Goal: Task Accomplishment & Management: Manage account settings

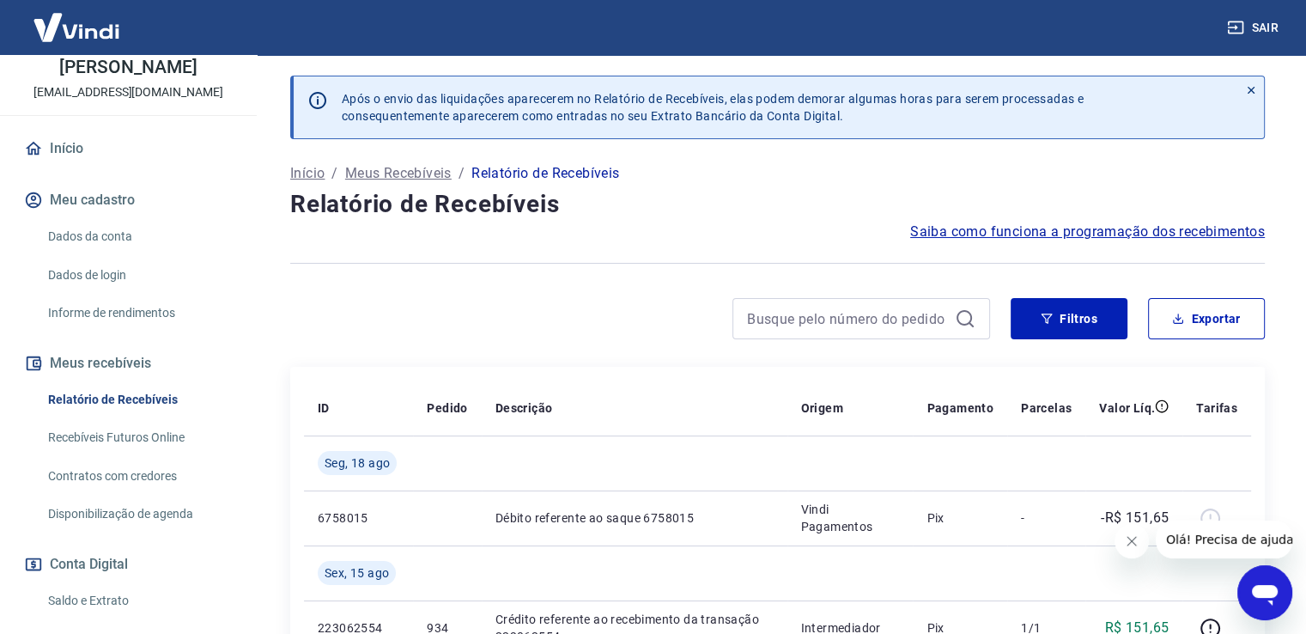
scroll to position [172, 0]
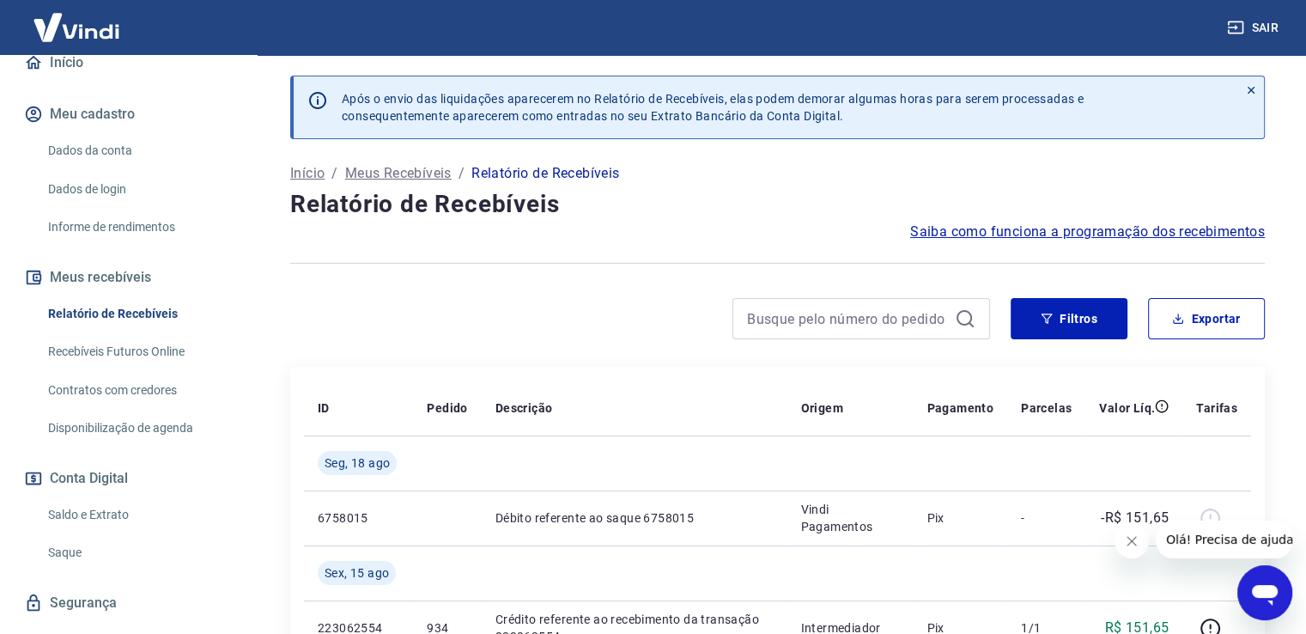
click at [106, 510] on link "Saldo e Extrato" at bounding box center [138, 514] width 195 height 35
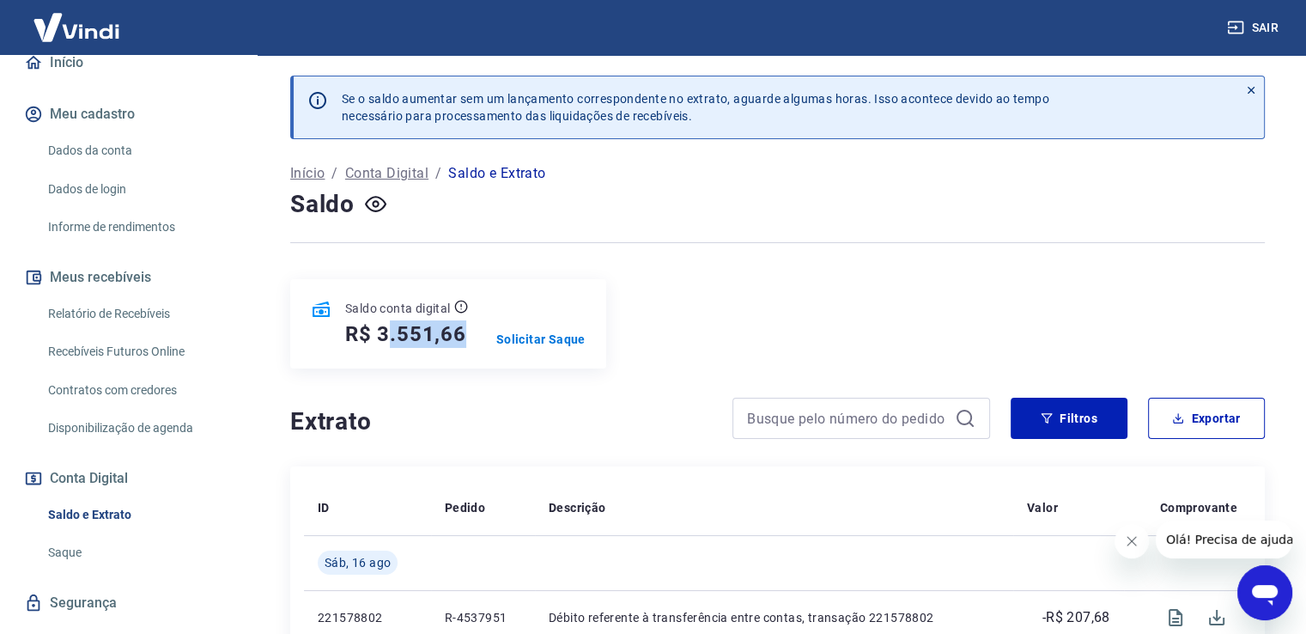
drag, startPoint x: 384, startPoint y: 331, endPoint x: 474, endPoint y: 337, distance: 90.4
click at [474, 337] on div "Saldo conta digital R$ 3.551,66 Solicitar Saque" at bounding box center [448, 323] width 316 height 89
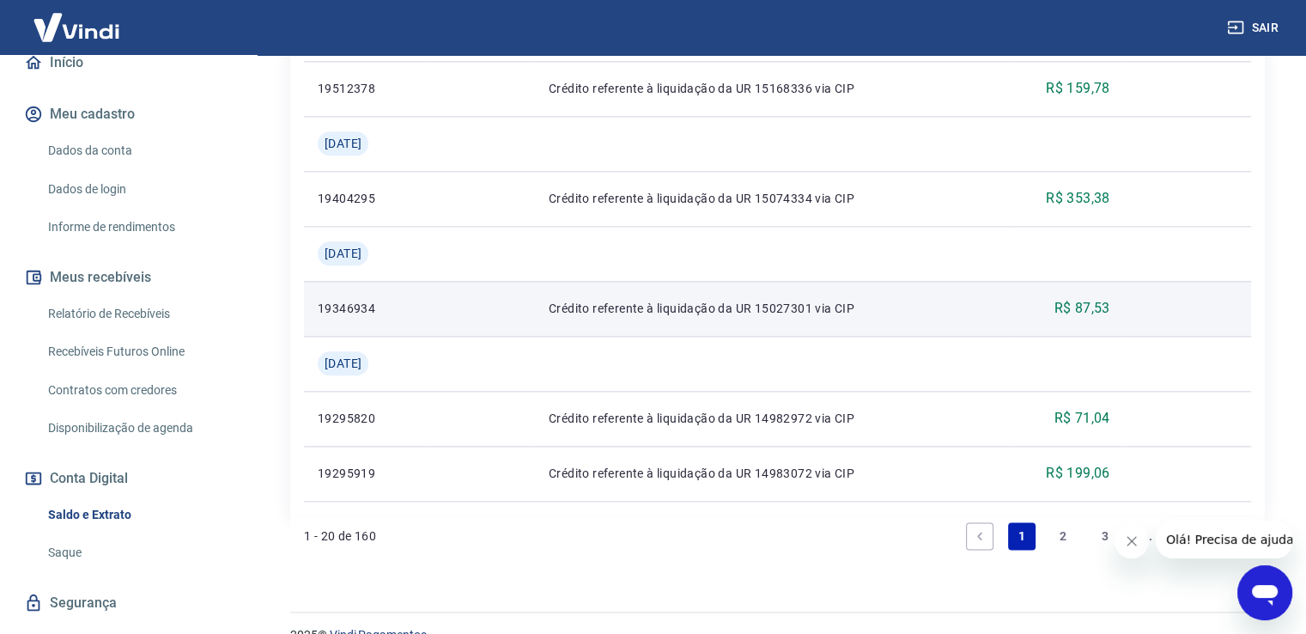
scroll to position [2099, 0]
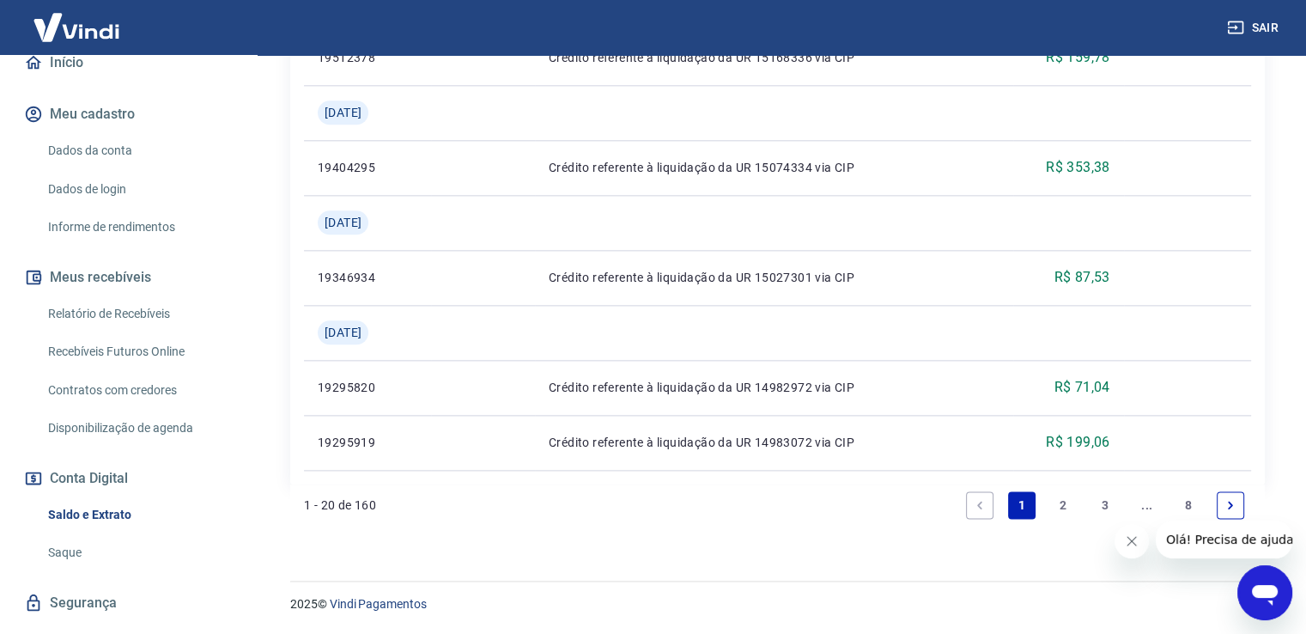
click at [1133, 544] on icon "Fechar mensagem da empresa" at bounding box center [1132, 541] width 14 height 14
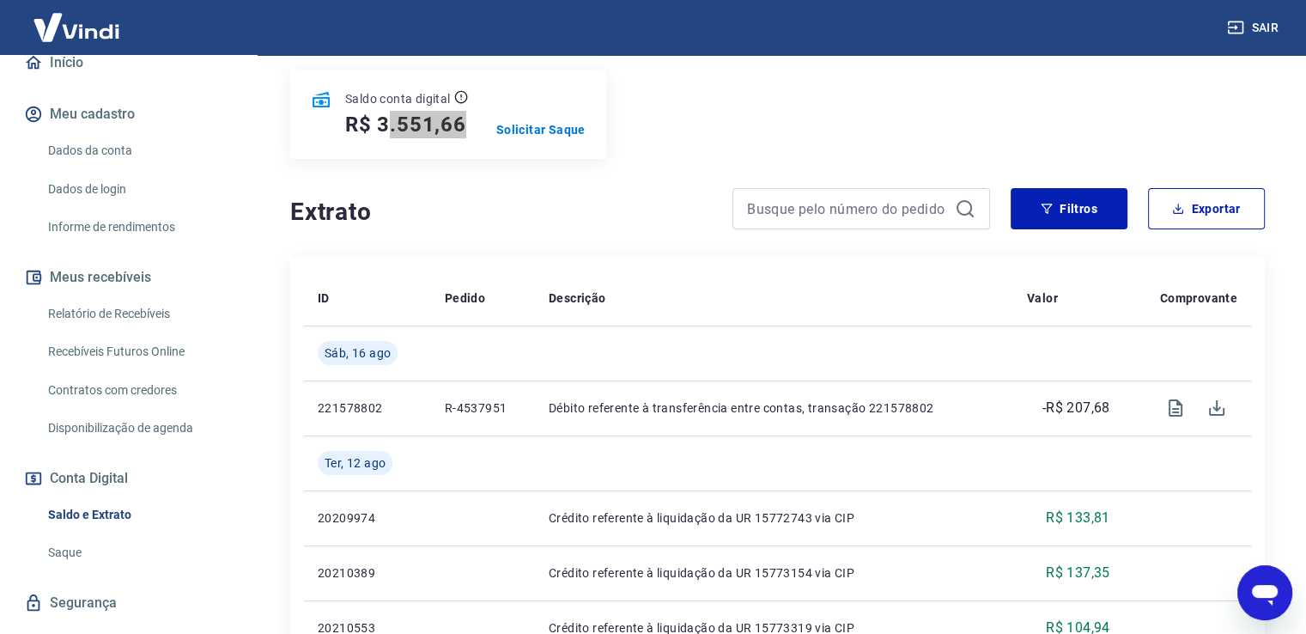
scroll to position [0, 0]
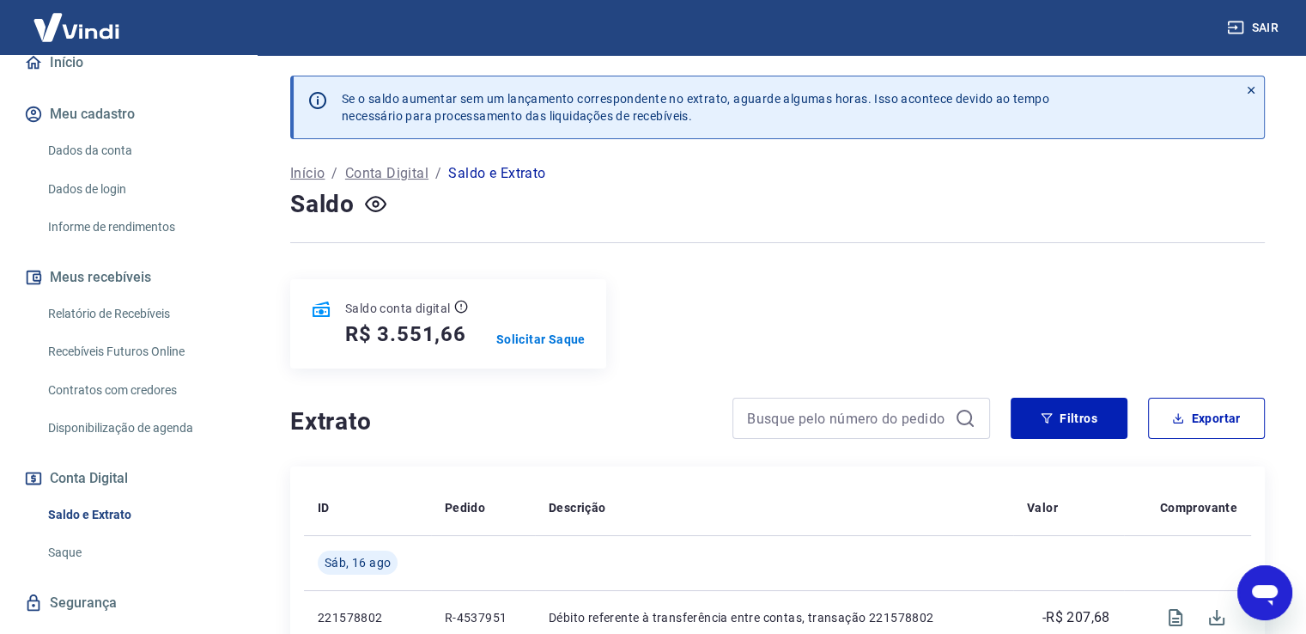
click at [658, 314] on div "Saldo conta digital R$ 3.551,66 Solicitar Saque" at bounding box center [777, 323] width 975 height 89
click at [152, 309] on link "Relatório de Recebíveis" at bounding box center [138, 313] width 195 height 35
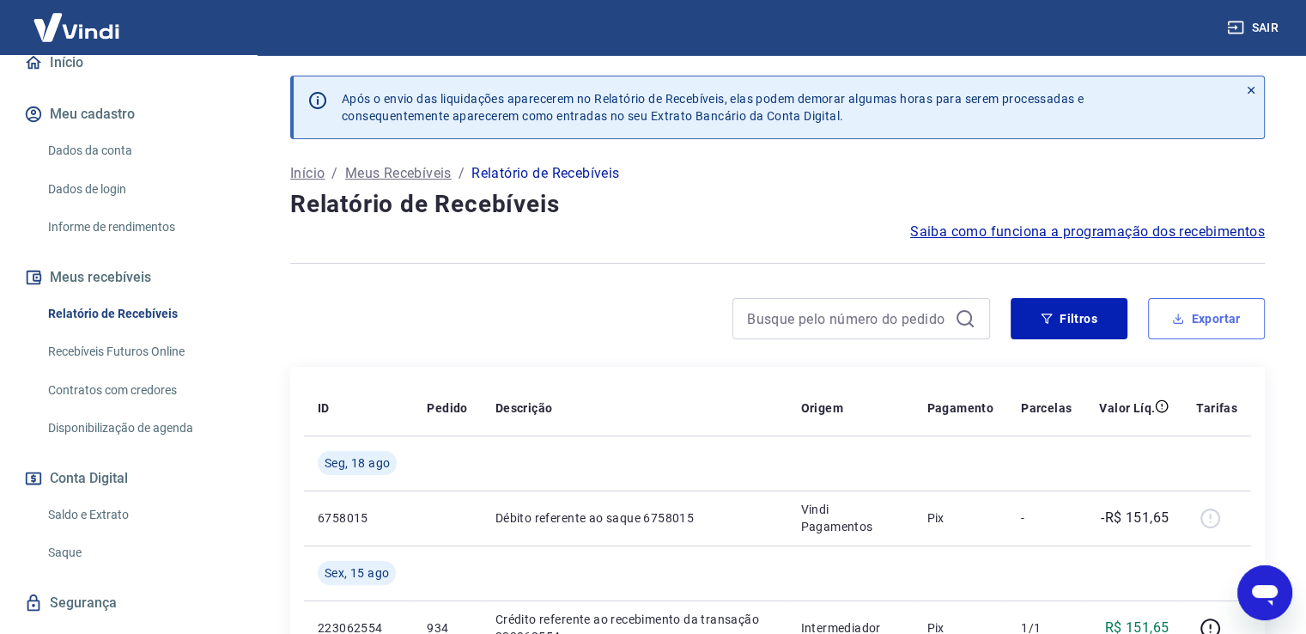
click at [1187, 317] on button "Exportar" at bounding box center [1206, 318] width 117 height 41
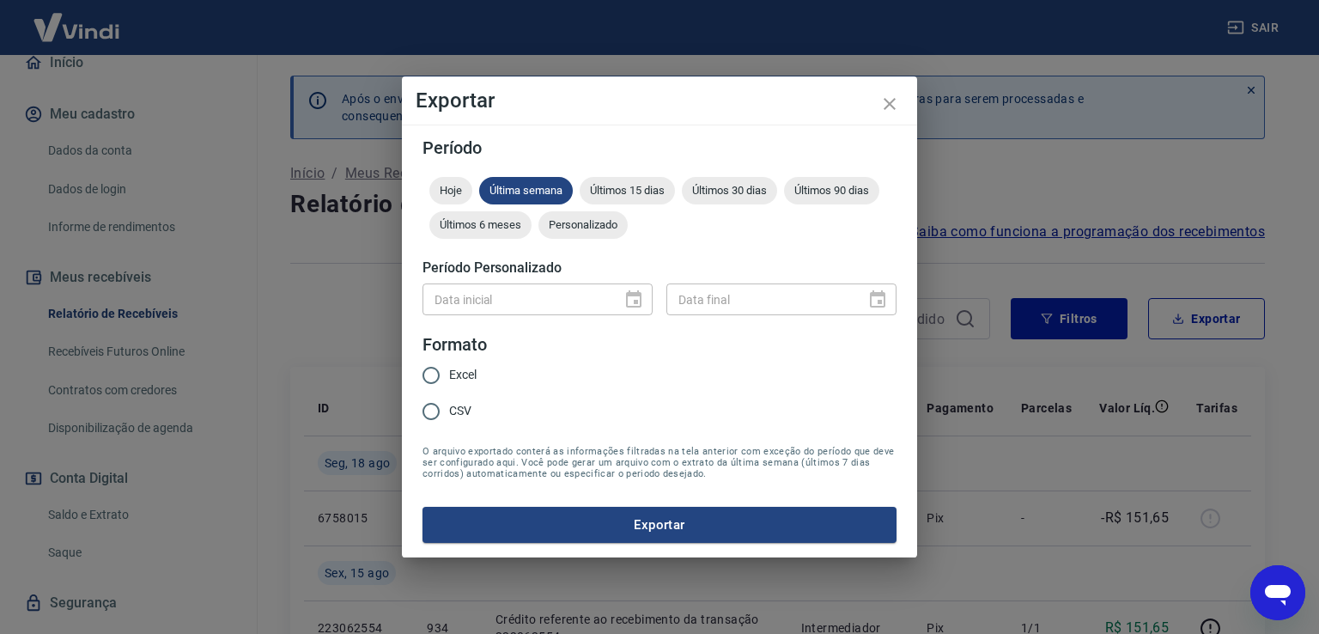
click at [641, 295] on div "Data inicial" at bounding box center [538, 299] width 230 height 32
click at [635, 298] on div "Data inicial" at bounding box center [538, 299] width 230 height 32
click at [728, 185] on span "Últimos 30 dias" at bounding box center [729, 190] width 95 height 13
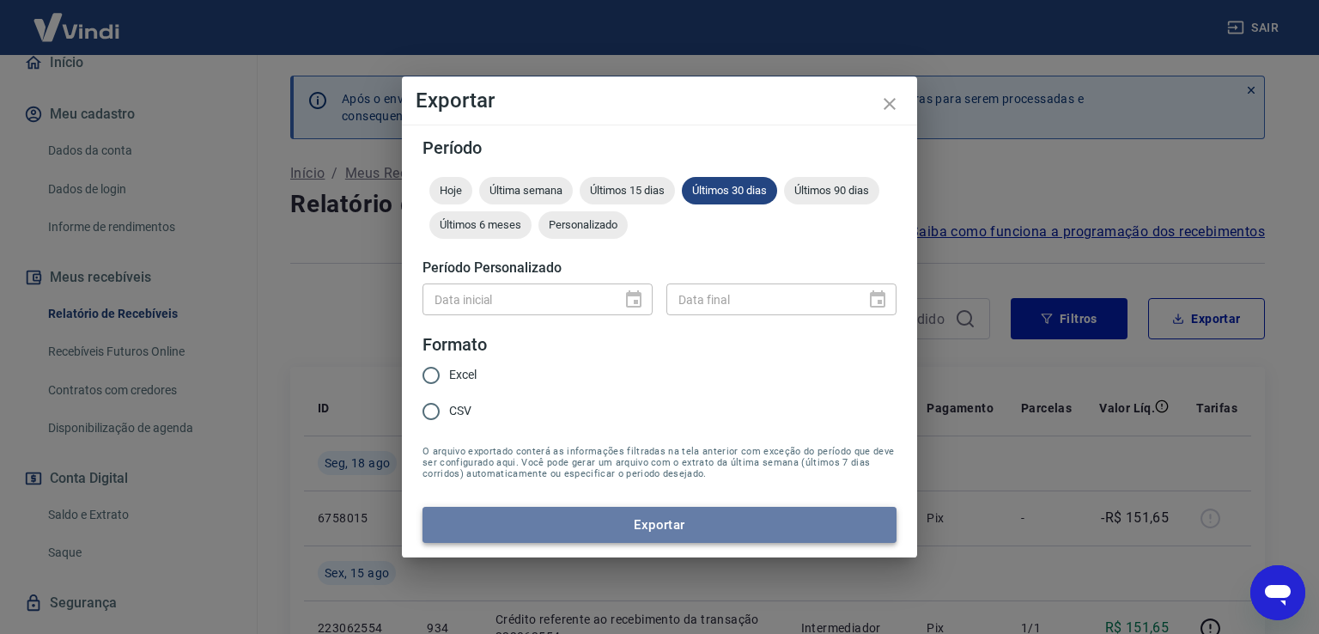
click at [684, 520] on button "Exportar" at bounding box center [660, 525] width 474 height 36
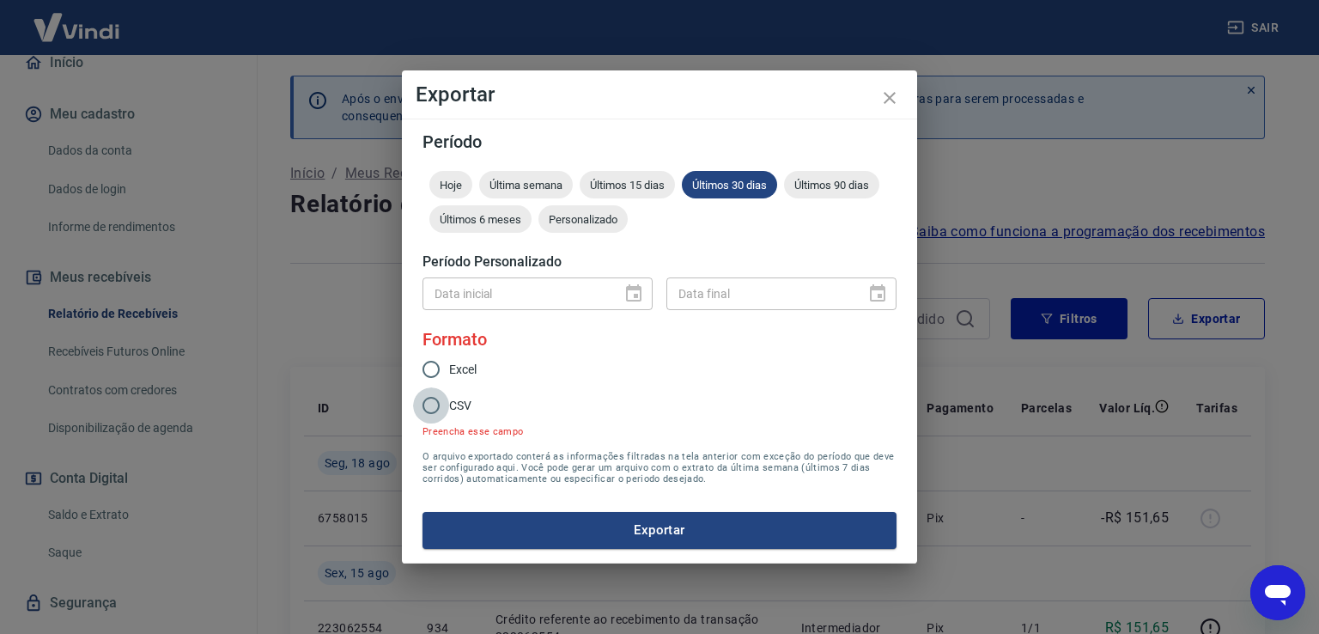
click at [429, 401] on input "CSV" at bounding box center [431, 405] width 36 height 36
radio input "true"
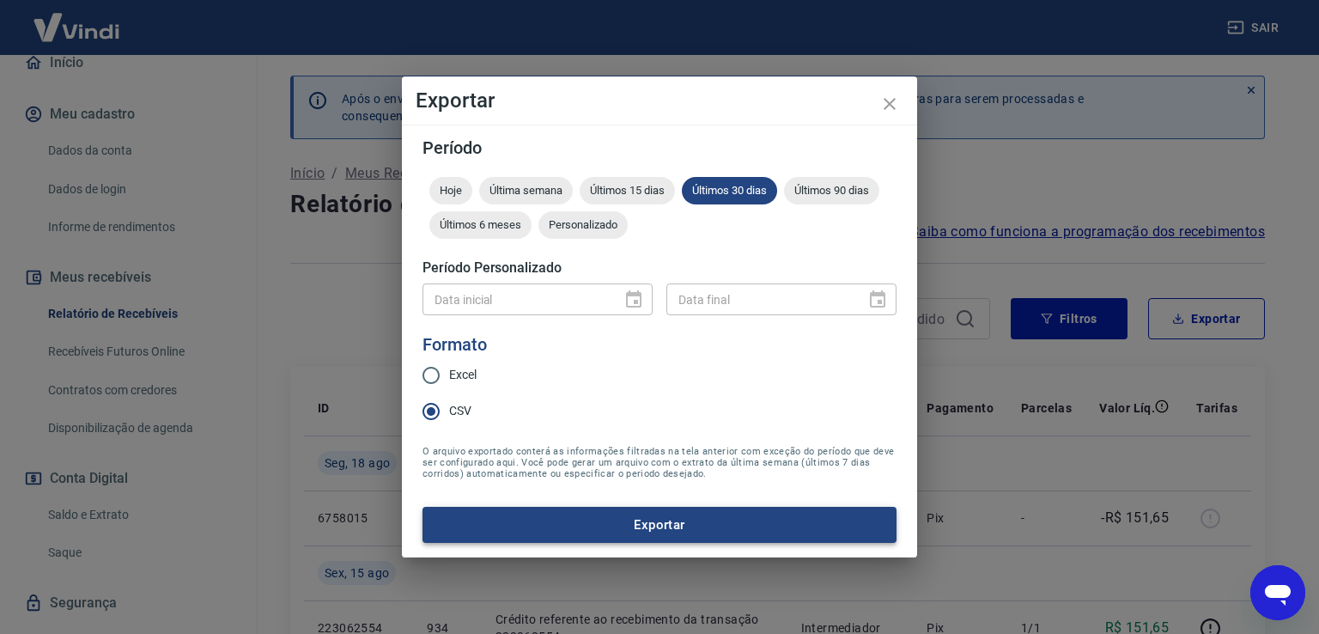
click at [644, 522] on button "Exportar" at bounding box center [660, 525] width 474 height 36
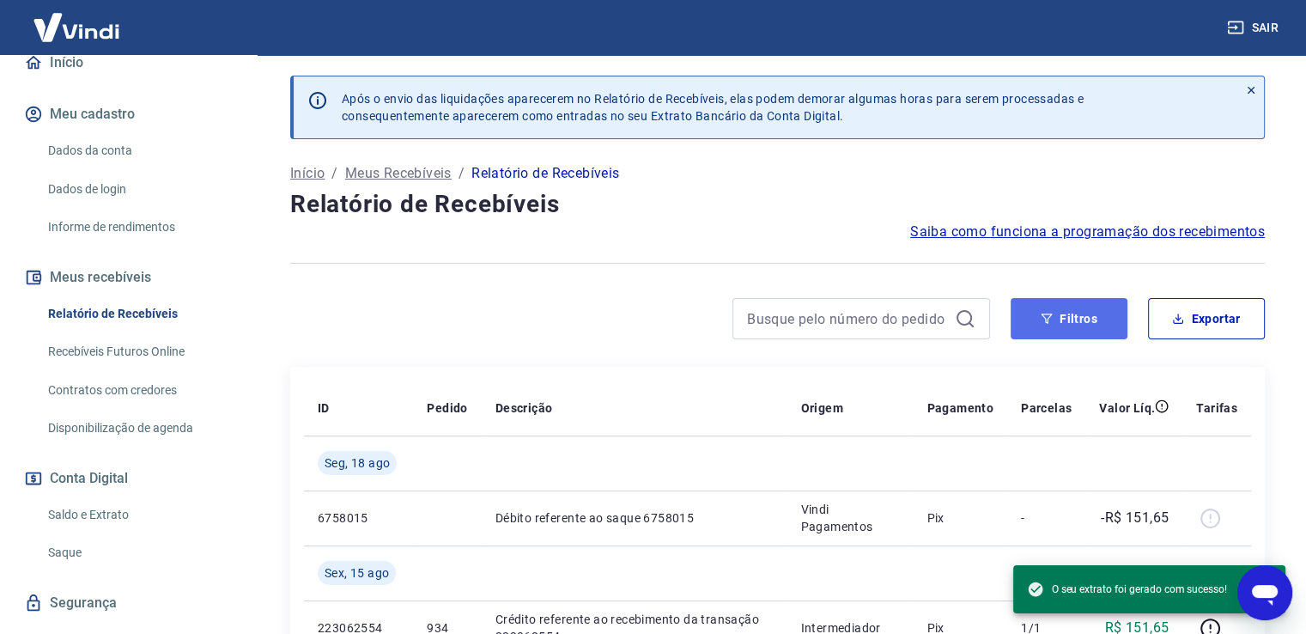
click at [1057, 313] on button "Filtros" at bounding box center [1069, 318] width 117 height 41
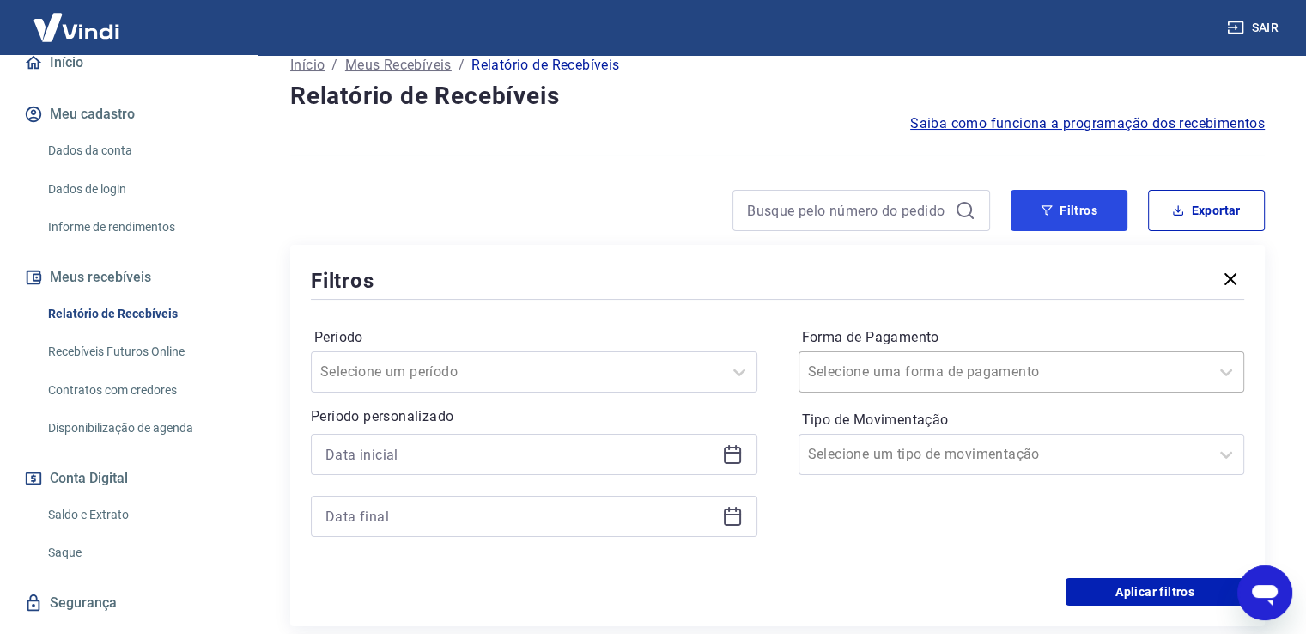
scroll to position [258, 0]
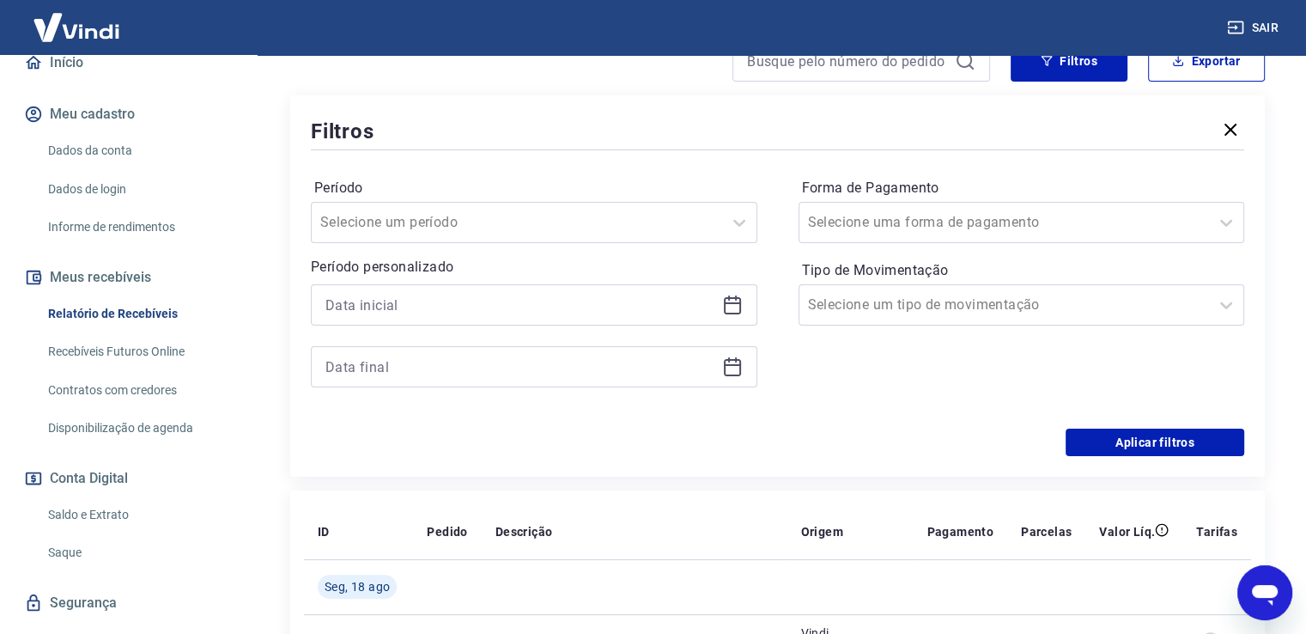
click at [732, 303] on icon at bounding box center [732, 303] width 17 height 2
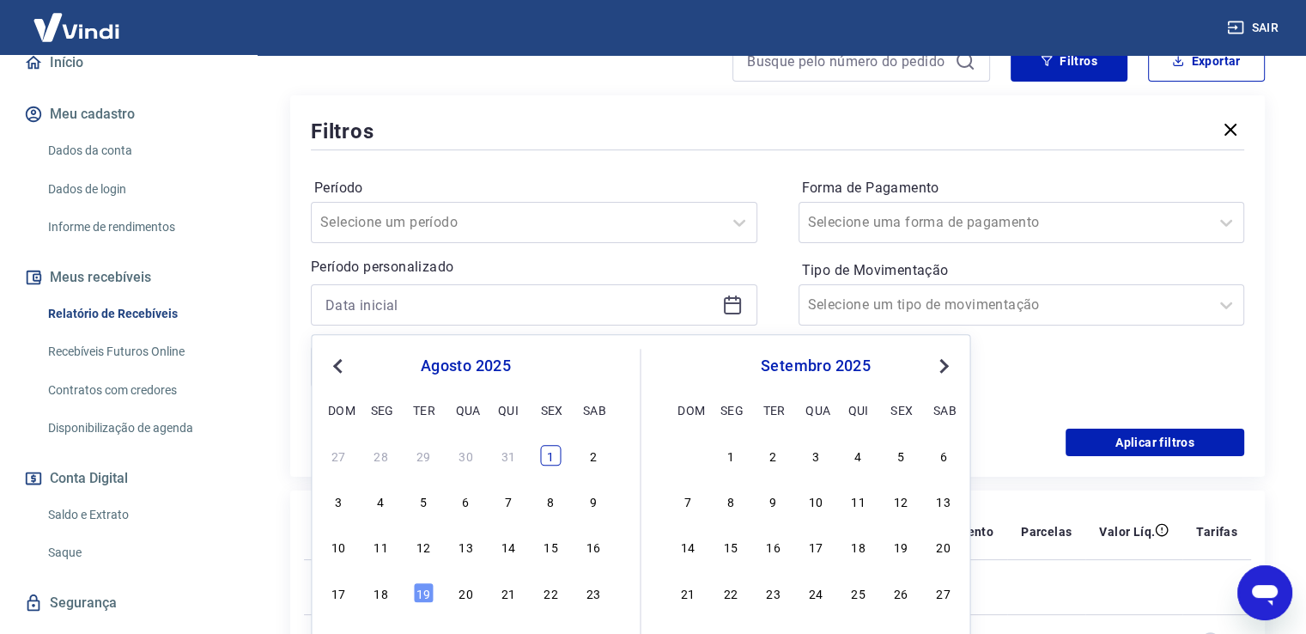
click at [550, 450] on div "1" at bounding box center [550, 455] width 21 height 21
type input "01/08/2025"
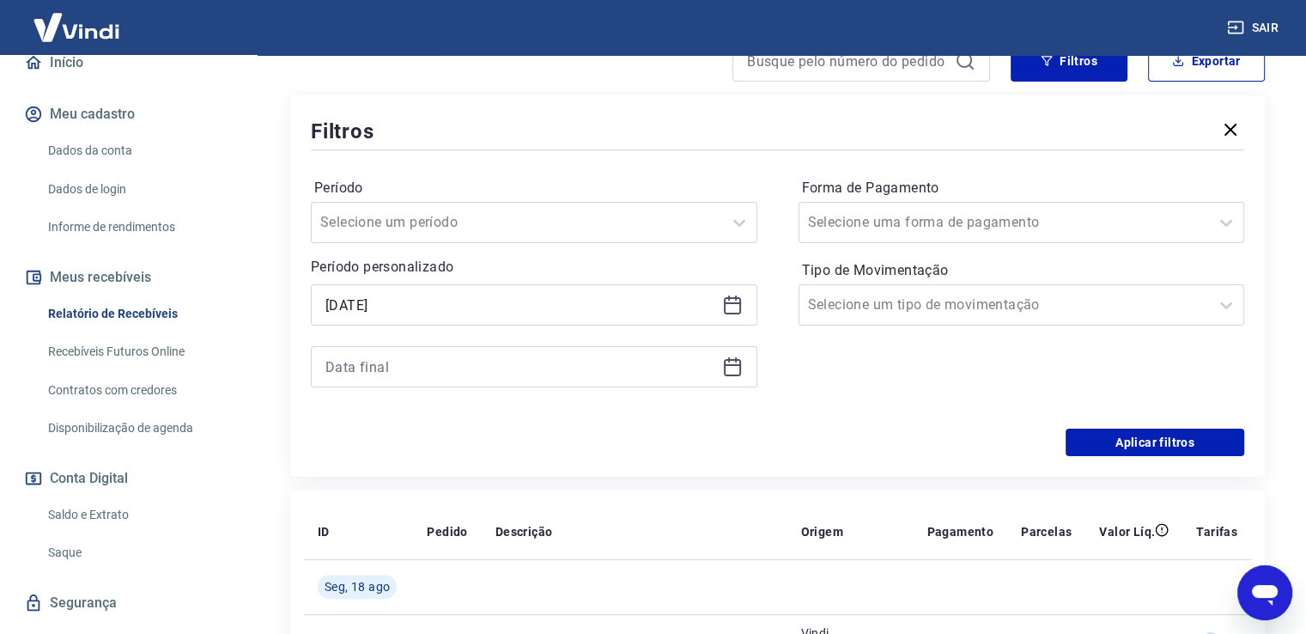
click at [738, 367] on icon at bounding box center [732, 366] width 21 height 21
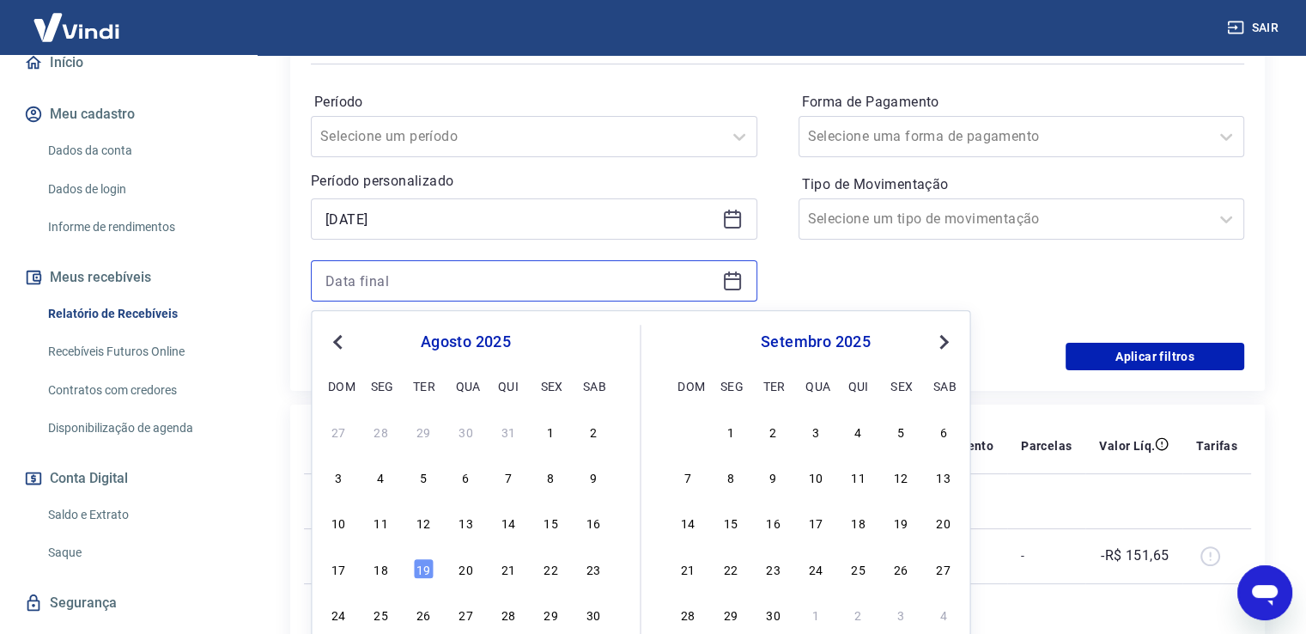
scroll to position [429, 0]
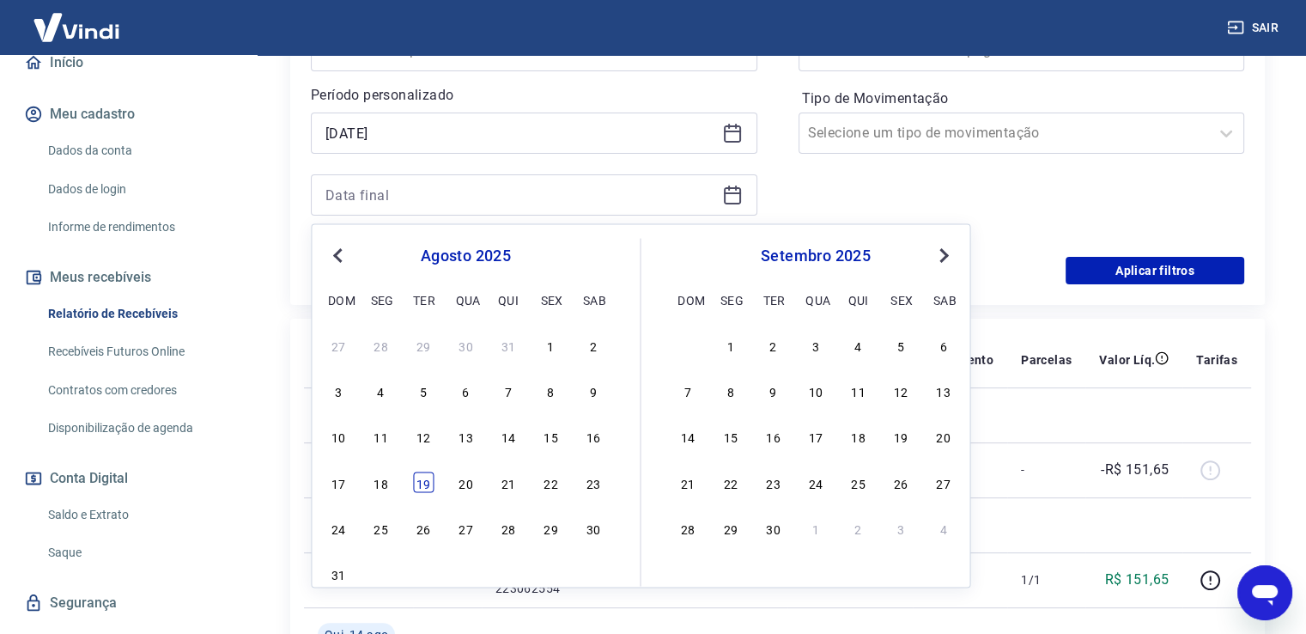
click at [417, 475] on div "19" at bounding box center [423, 481] width 21 height 21
type input "19/08/2025"
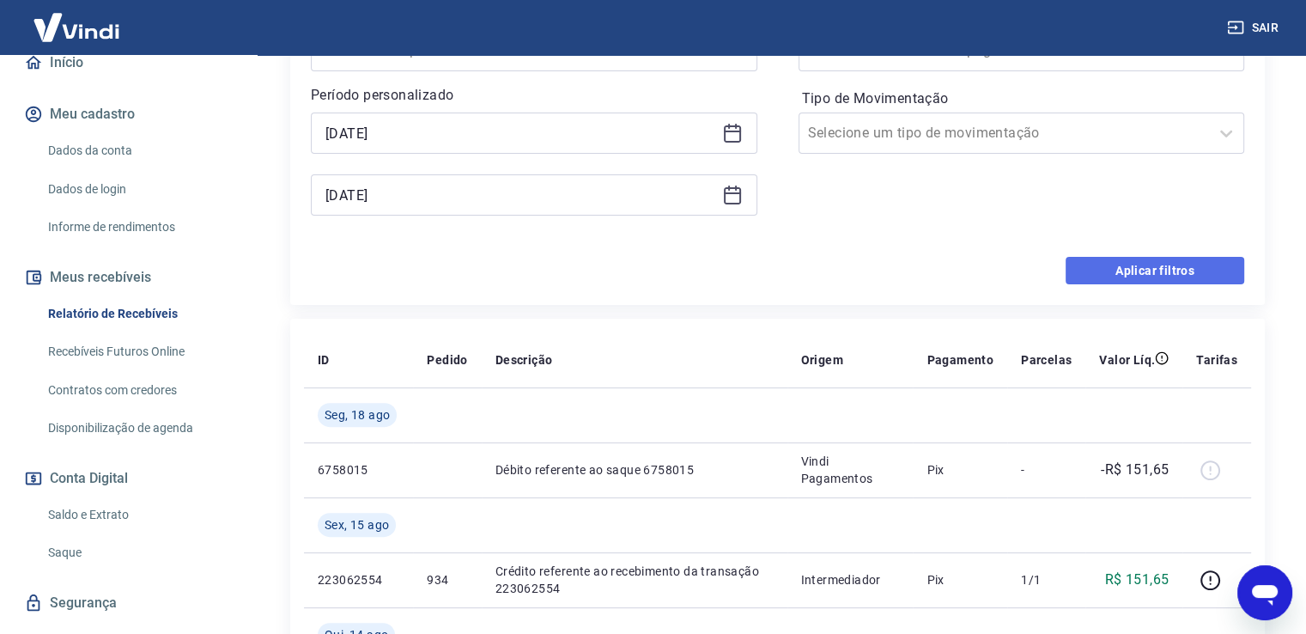
click at [1154, 268] on button "Aplicar filtros" at bounding box center [1155, 270] width 179 height 27
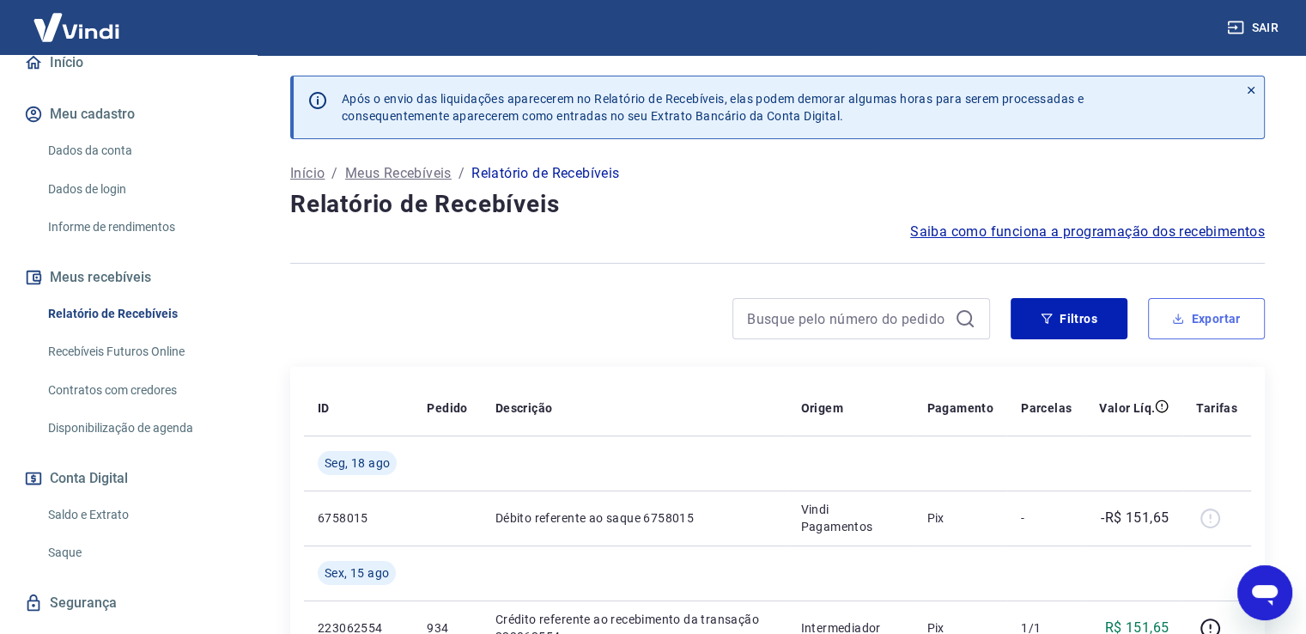
click at [1226, 324] on button "Exportar" at bounding box center [1206, 318] width 117 height 41
type input "01/08/2025"
type input "19/08/2025"
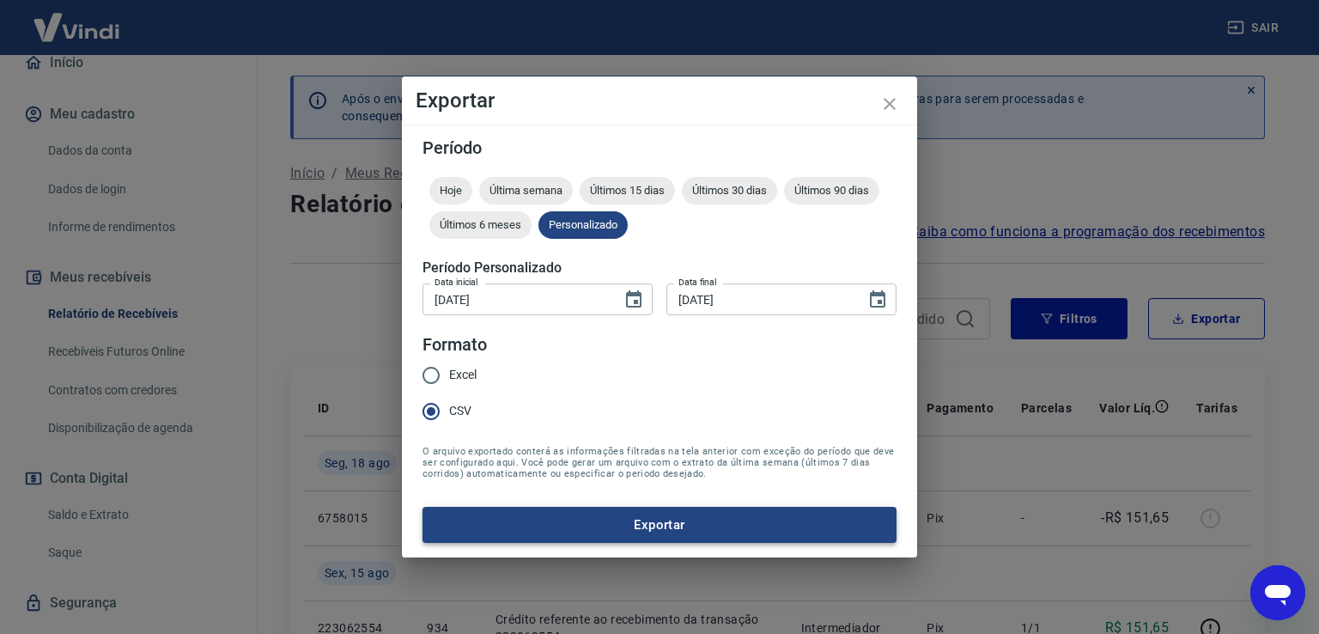
click at [763, 523] on button "Exportar" at bounding box center [660, 525] width 474 height 36
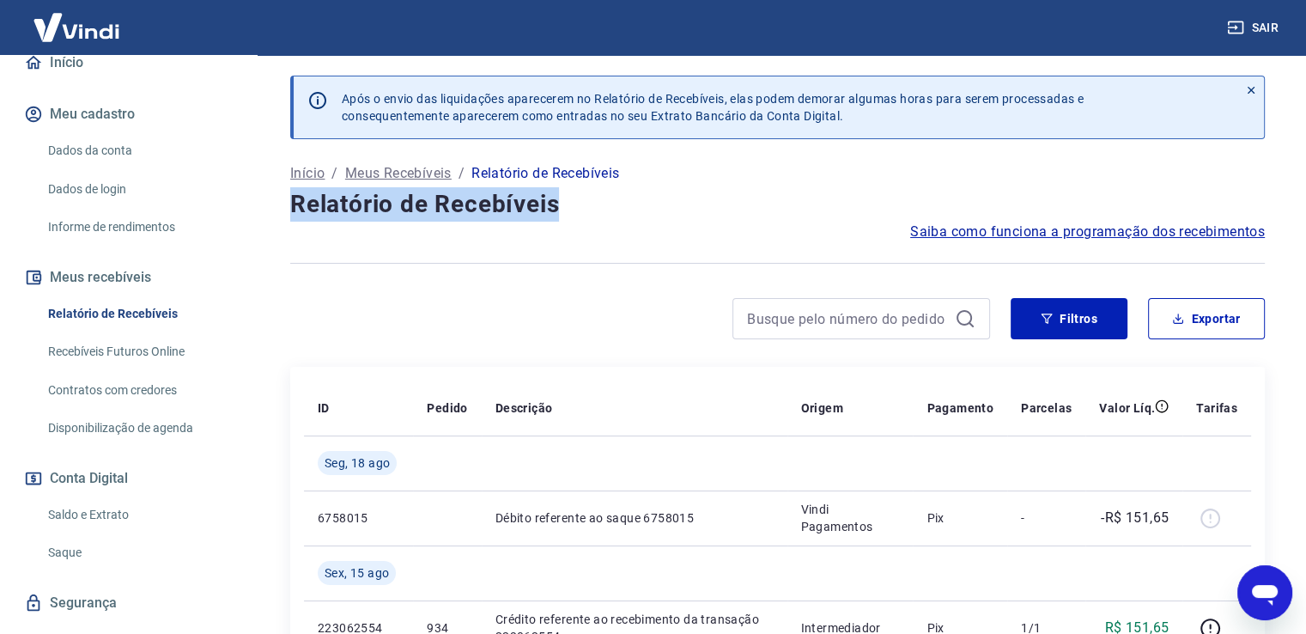
drag, startPoint x: 579, startPoint y: 203, endPoint x: 281, endPoint y: 210, distance: 298.1
copy h4 "Relatório de Recebíveis"
click at [100, 512] on link "Saldo e Extrato" at bounding box center [138, 514] width 195 height 35
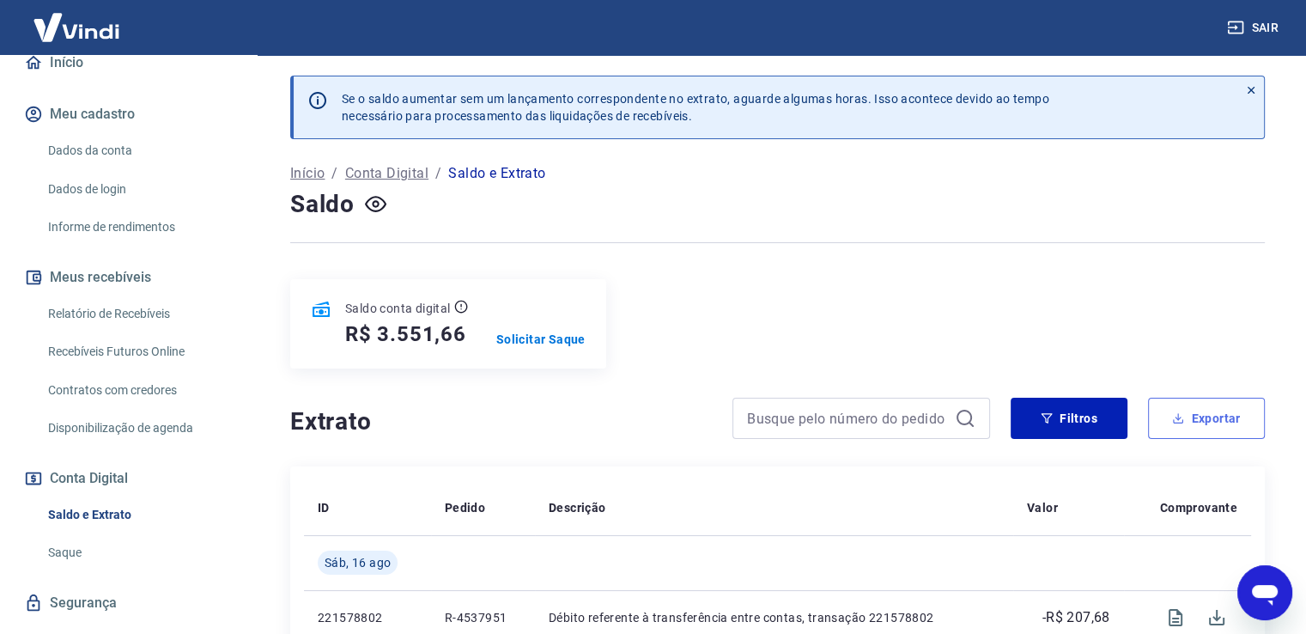
click at [1176, 416] on icon "button" at bounding box center [1178, 418] width 12 height 12
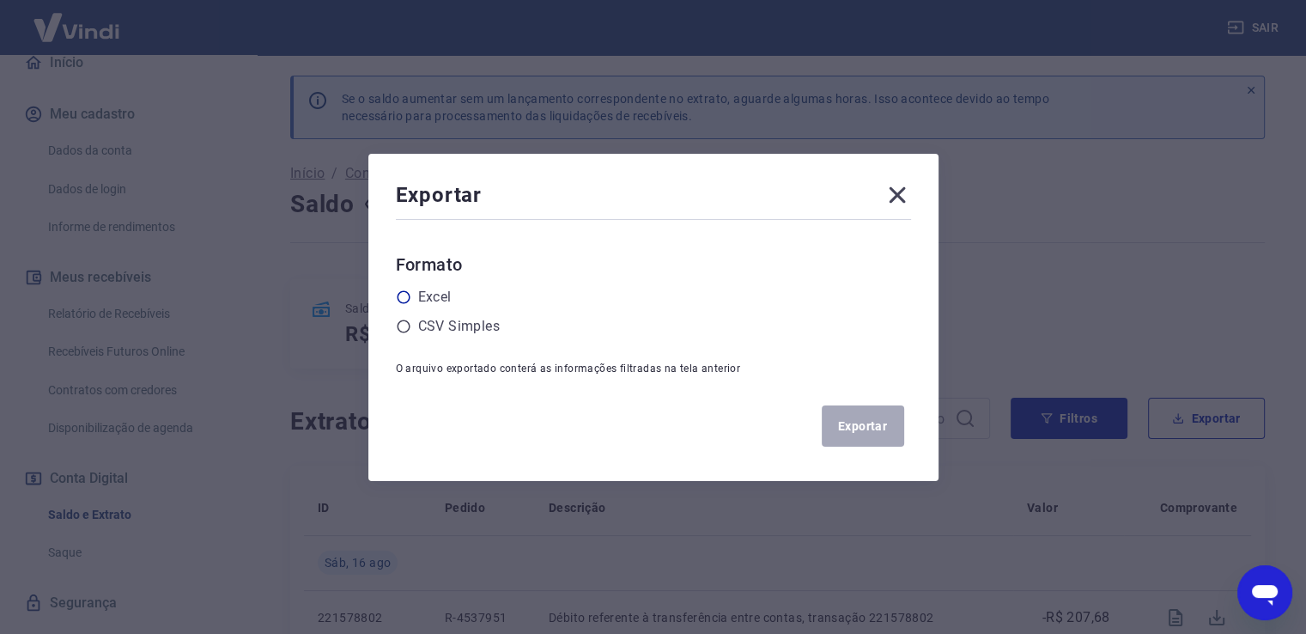
click at [429, 293] on label "Excel" at bounding box center [434, 297] width 33 height 21
click at [0, 0] on input "radio" at bounding box center [0, 0] width 0 height 0
click at [878, 430] on button "Exportar" at bounding box center [863, 425] width 82 height 41
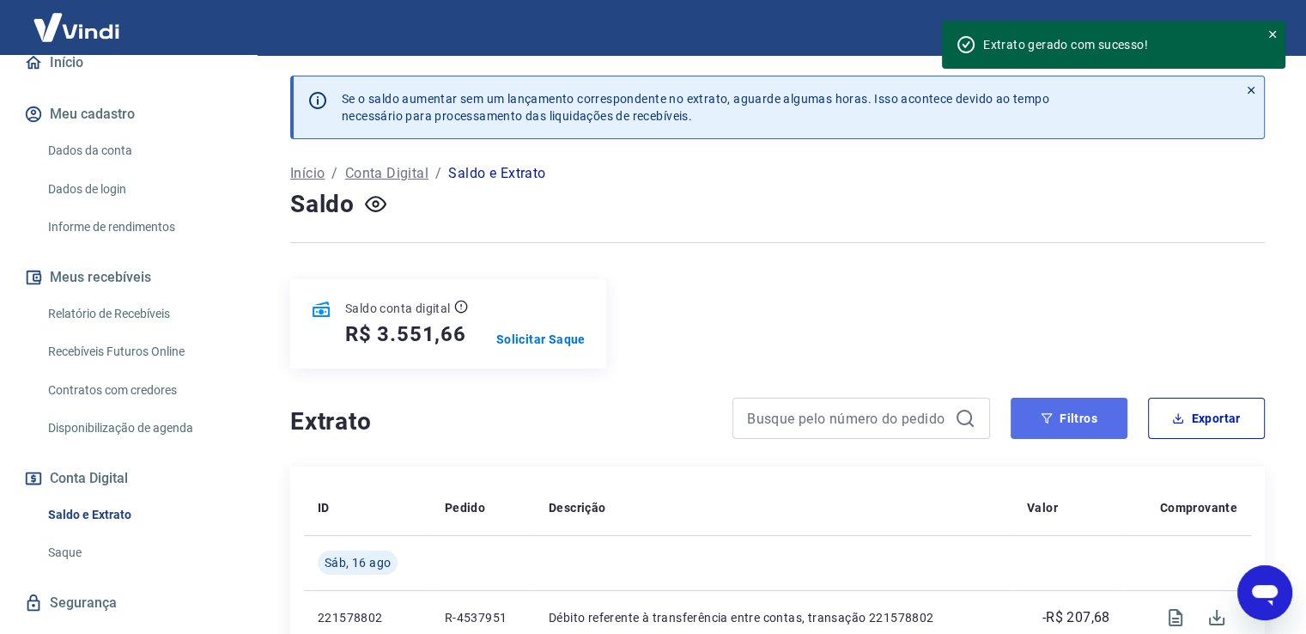
click at [1044, 416] on icon "button" at bounding box center [1047, 418] width 11 height 10
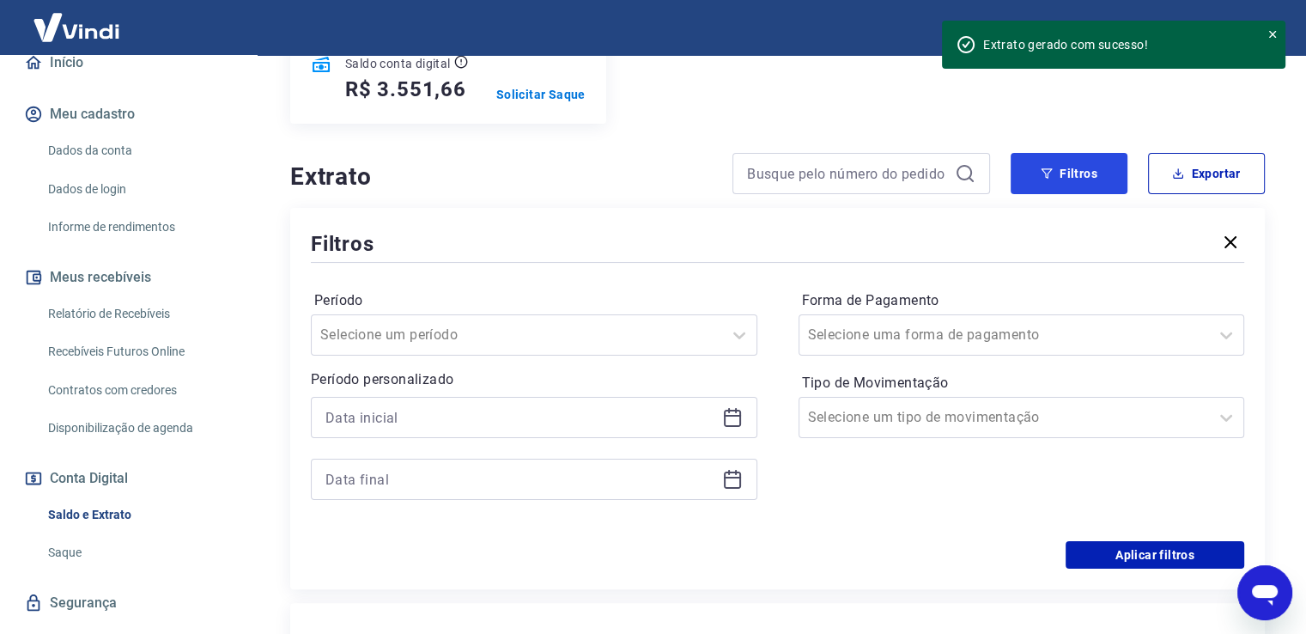
scroll to position [258, 0]
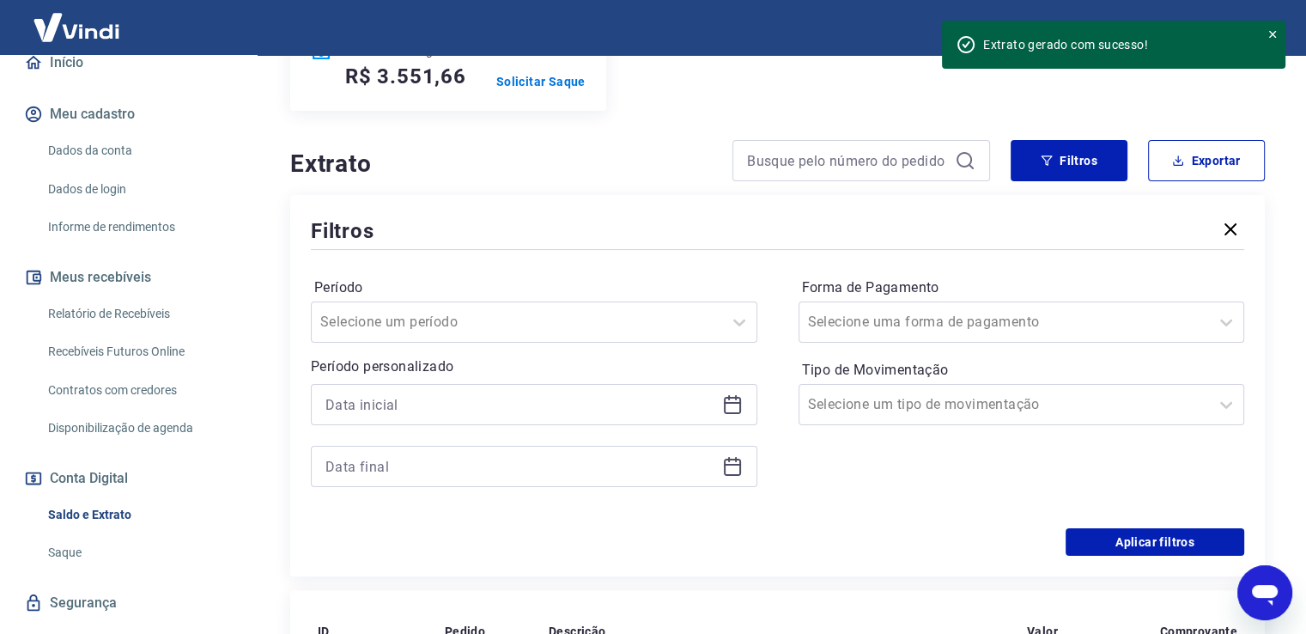
click at [733, 406] on icon at bounding box center [732, 404] width 21 height 21
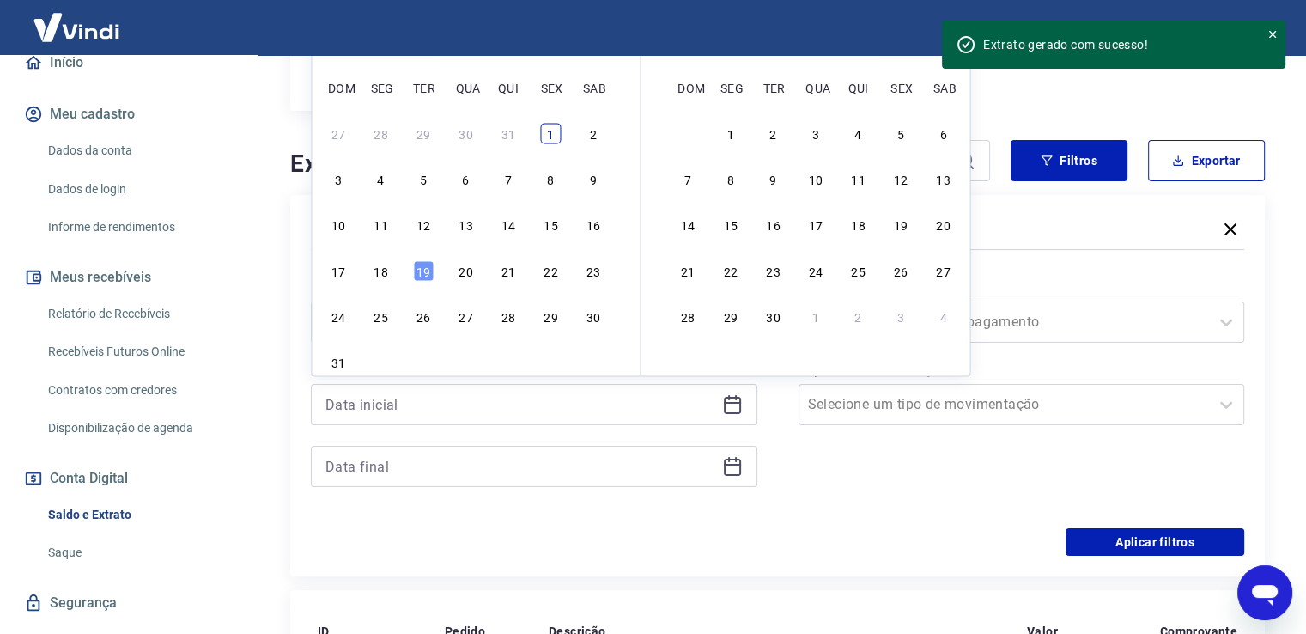
click at [552, 131] on div "1" at bounding box center [550, 133] width 21 height 21
type input "01/08/2025"
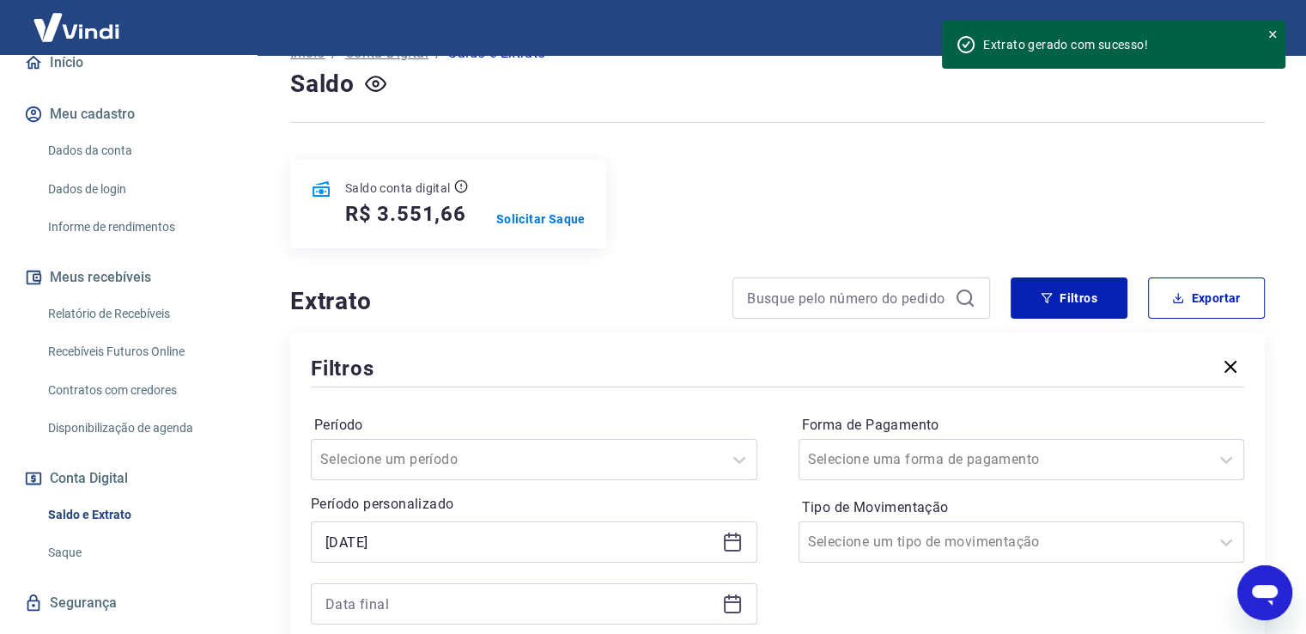
scroll to position [0, 0]
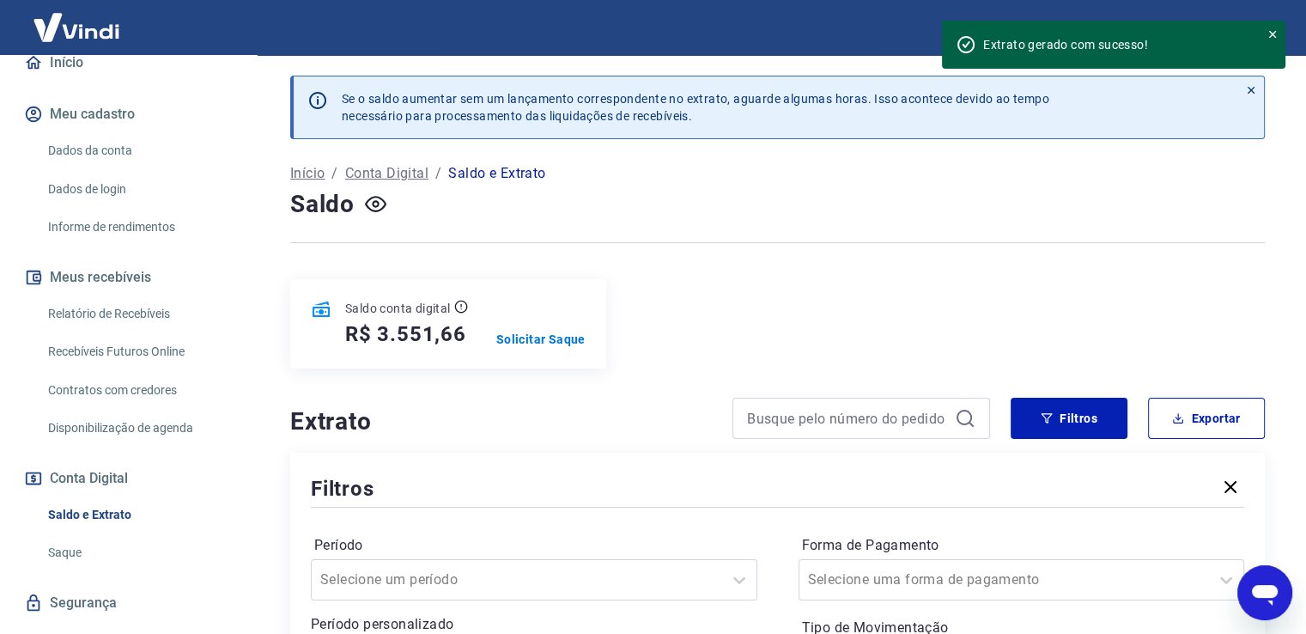
click at [726, 328] on div "Saldo conta digital R$ 3.551,66 Solicitar Saque" at bounding box center [777, 323] width 975 height 89
click at [783, 318] on div "Saldo conta digital R$ 3.551,66 Solicitar Saque" at bounding box center [777, 323] width 975 height 89
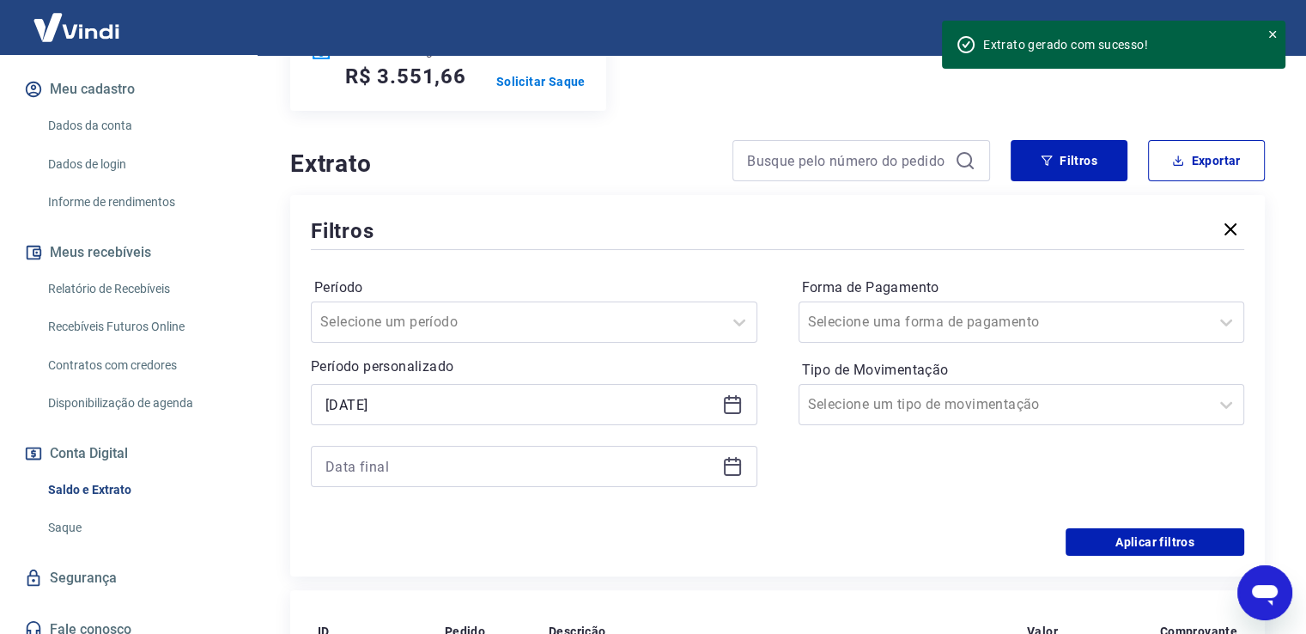
scroll to position [210, 0]
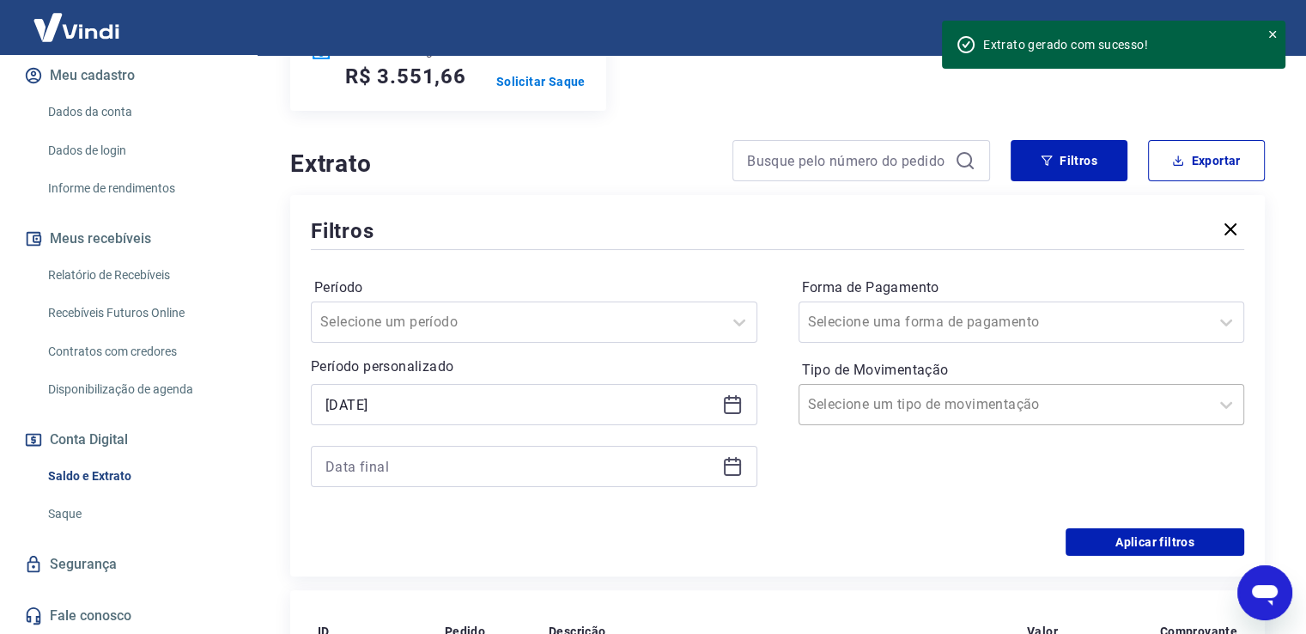
click at [846, 406] on input "Tipo de Movimentação" at bounding box center [894, 404] width 173 height 21
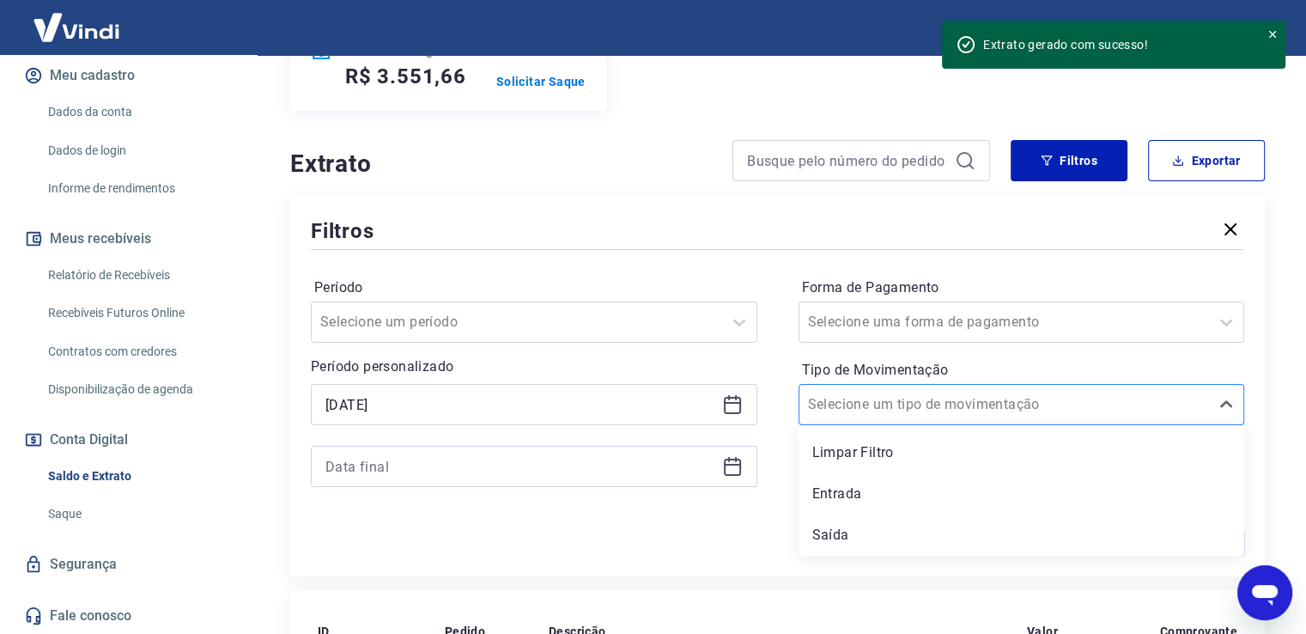
click at [846, 406] on input "Tipo de Movimentação" at bounding box center [894, 404] width 173 height 21
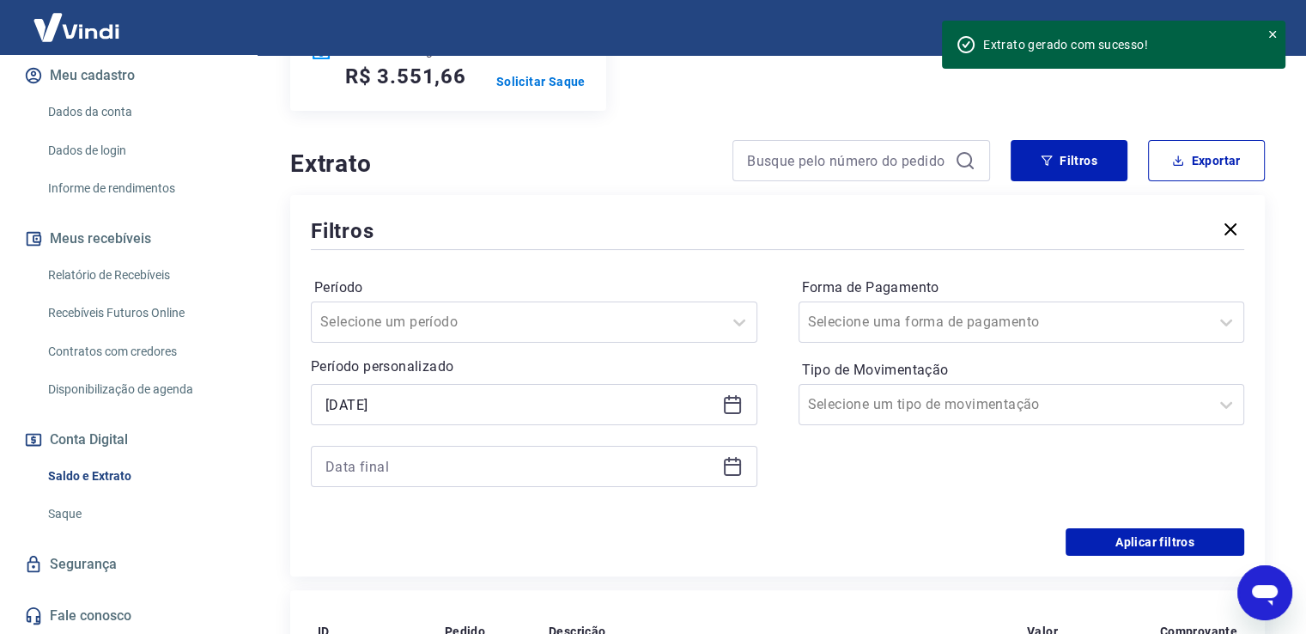
click at [1269, 33] on icon at bounding box center [1273, 34] width 12 height 12
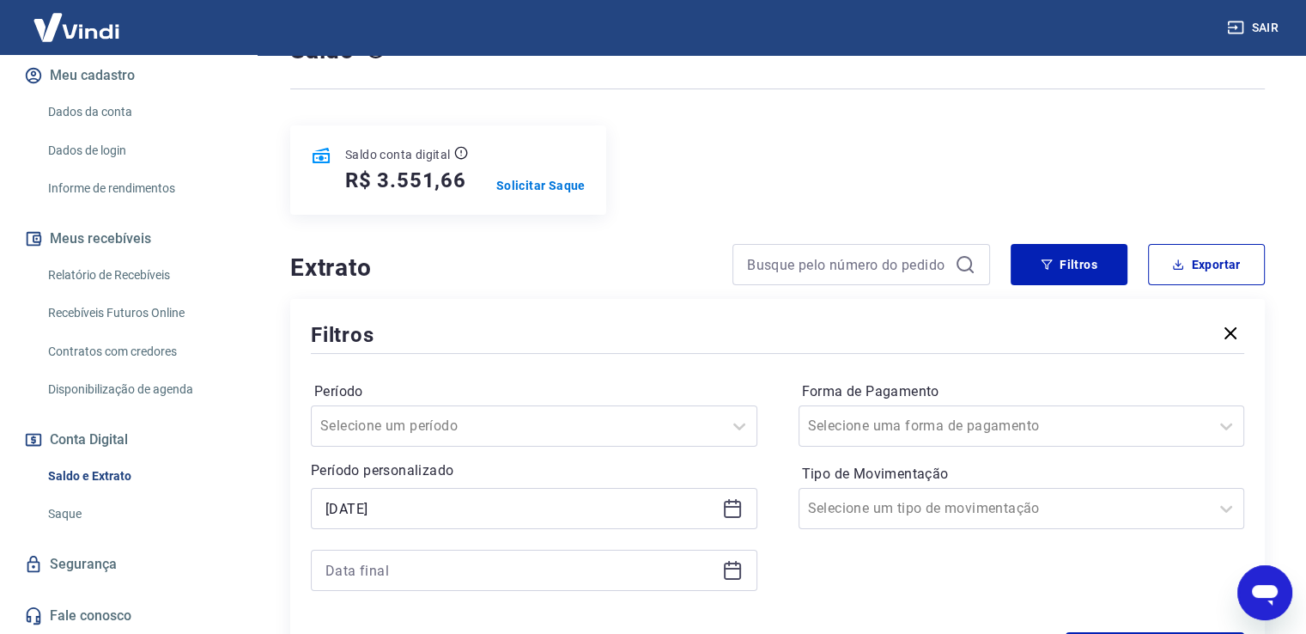
scroll to position [0, 0]
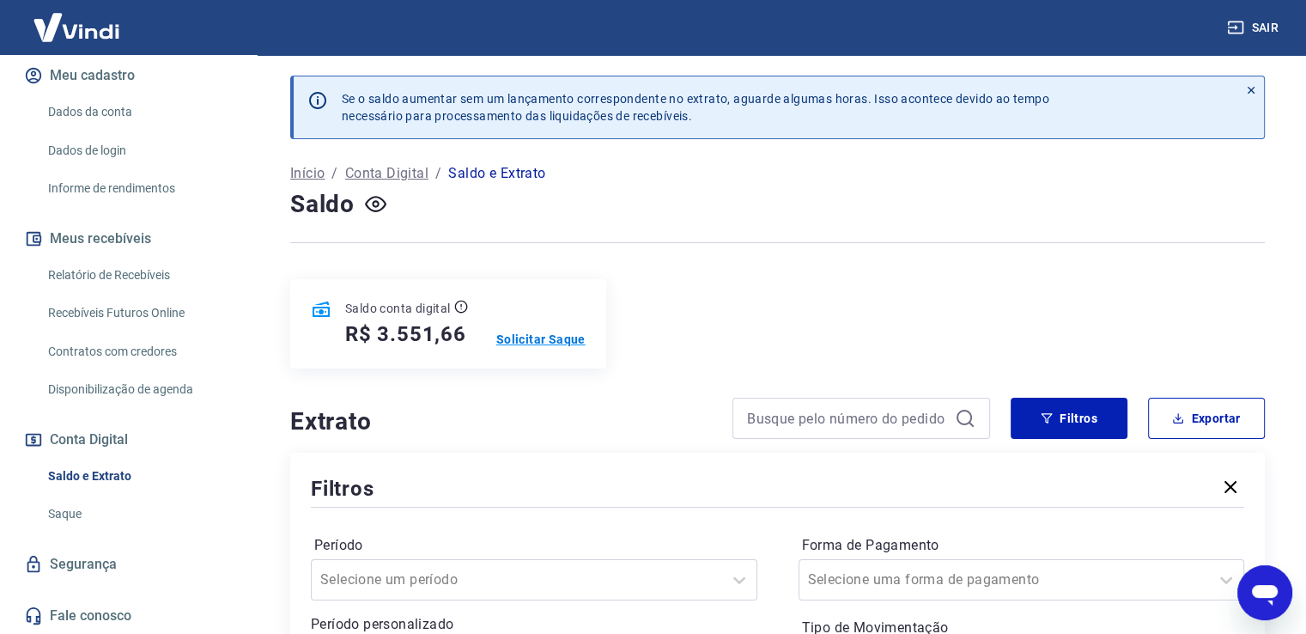
click at [556, 337] on p "Solicitar Saque" at bounding box center [540, 339] width 89 height 17
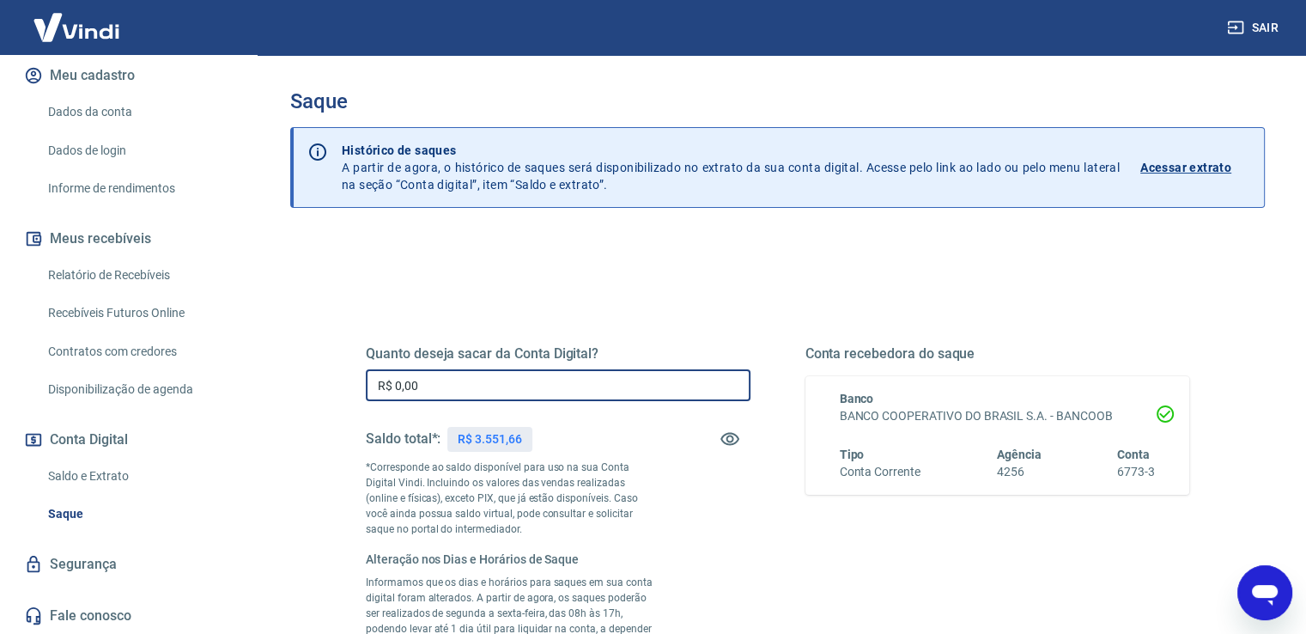
click at [426, 380] on input "R$ 0,00" at bounding box center [558, 385] width 385 height 32
click at [416, 369] on input "R$ 0,00" at bounding box center [558, 385] width 385 height 32
click at [416, 374] on input "R$ 0,00" at bounding box center [558, 385] width 385 height 32
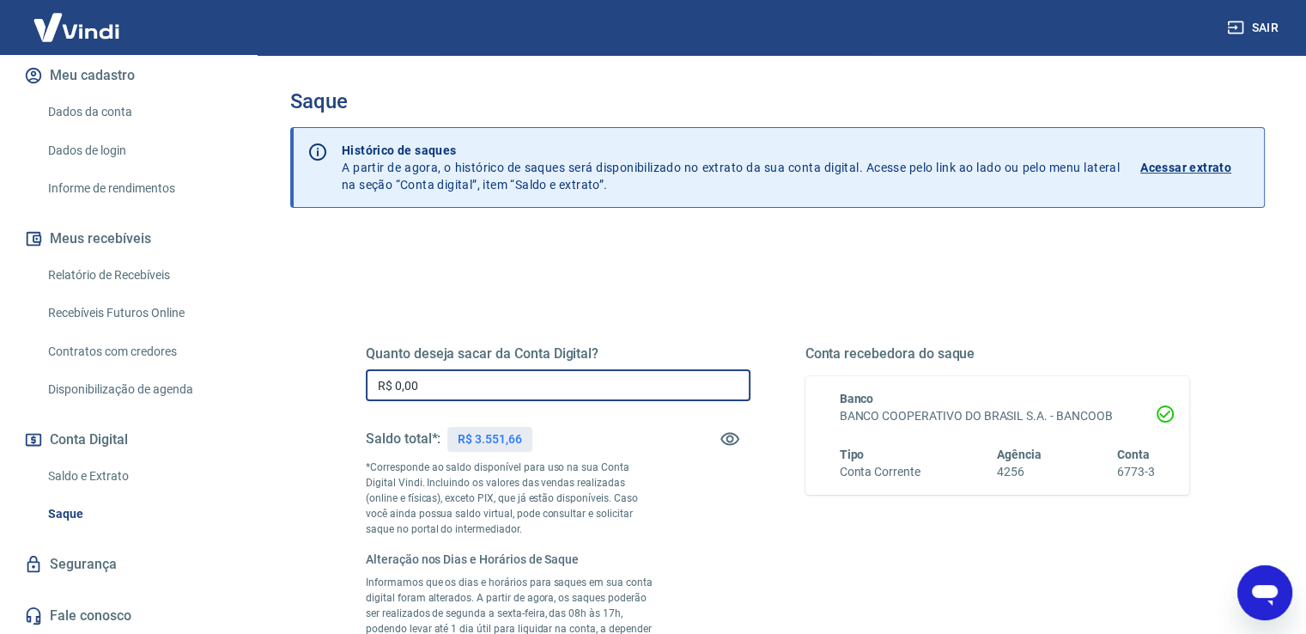
paste input "3.341,66"
click at [441, 382] on input "R$ 3.341,66" at bounding box center [558, 385] width 385 height 32
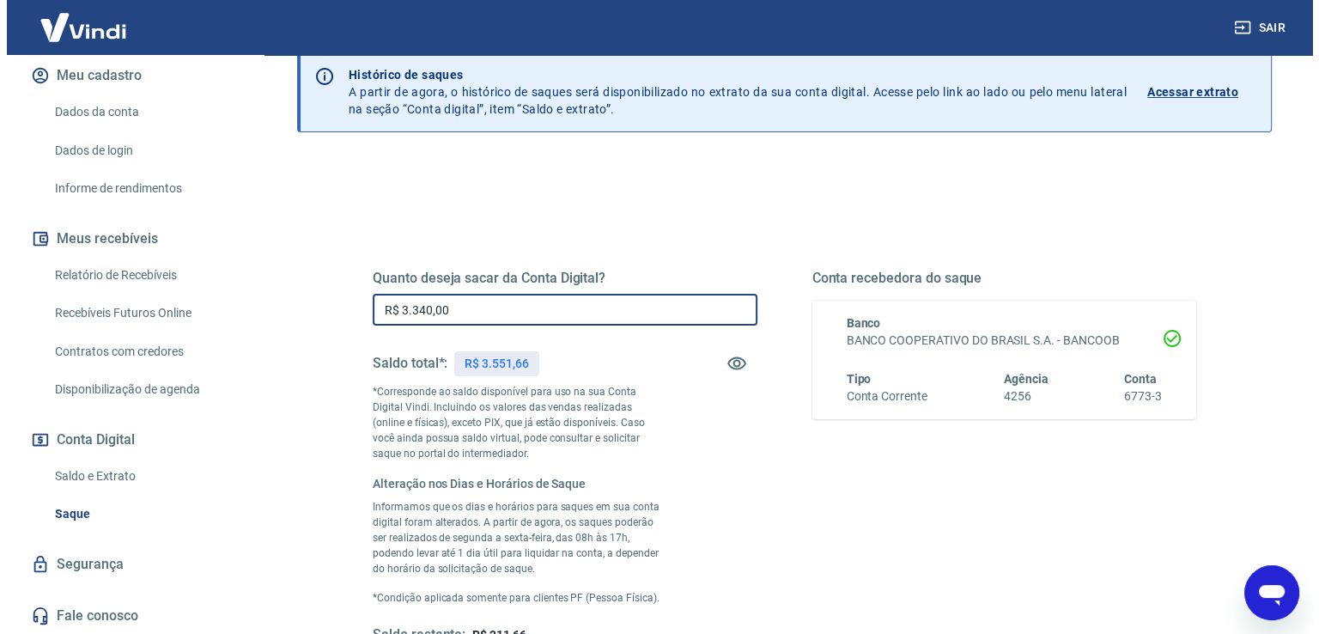
scroll to position [258, 0]
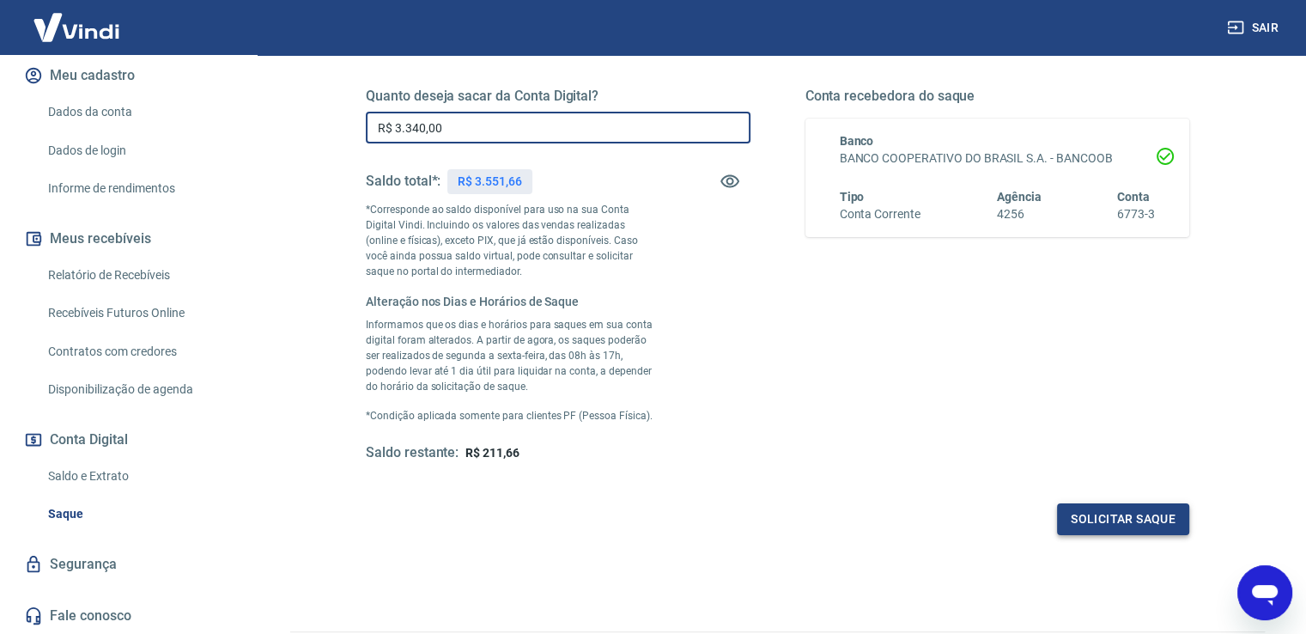
type input "R$ 3.340,00"
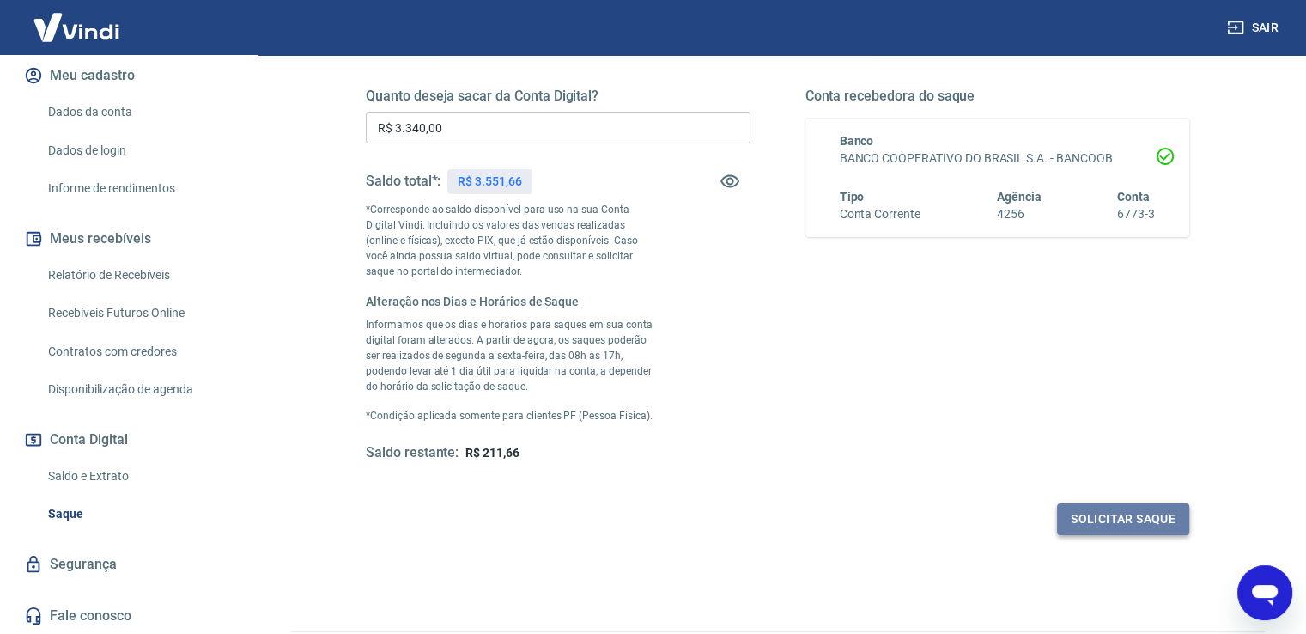
click at [1164, 521] on button "Solicitar saque" at bounding box center [1123, 519] width 132 height 32
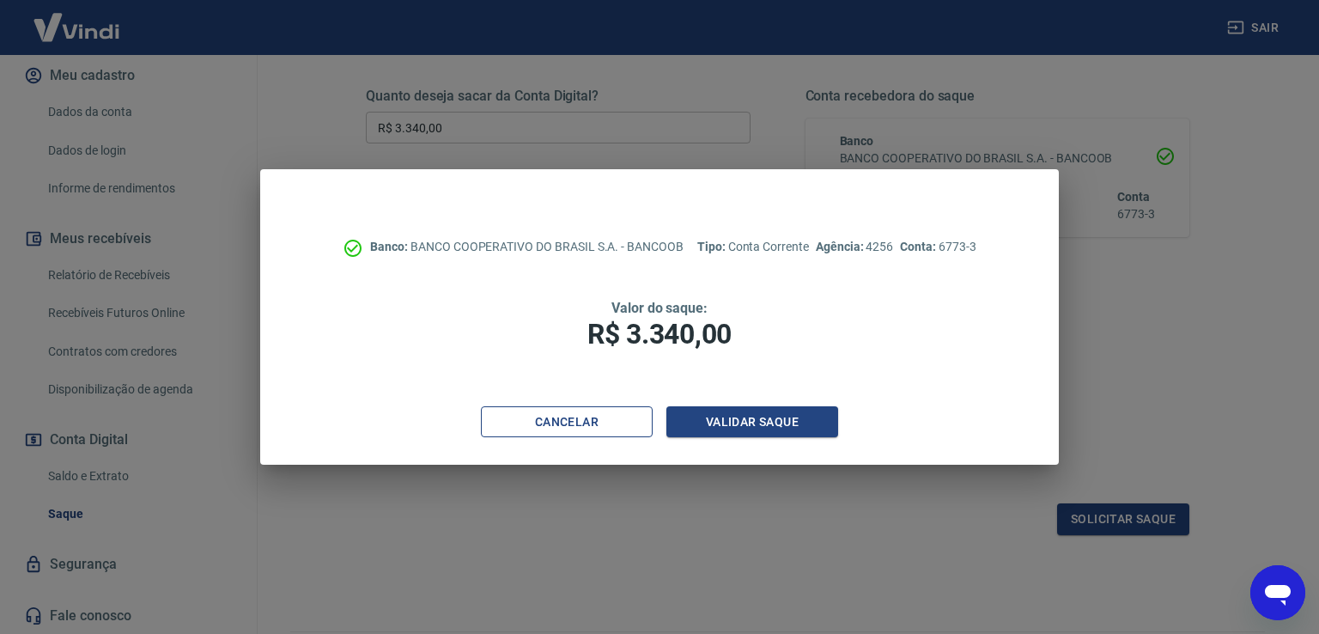
click at [607, 430] on button "Cancelar" at bounding box center [567, 422] width 172 height 32
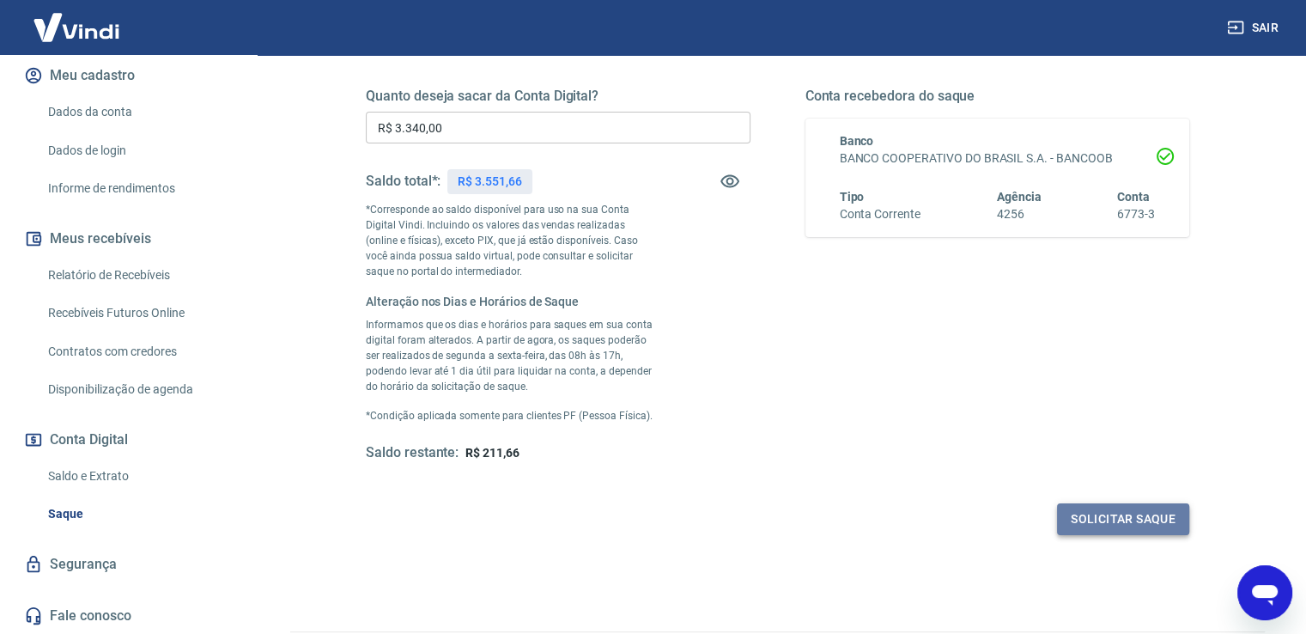
click at [1109, 520] on button "Solicitar saque" at bounding box center [1123, 519] width 132 height 32
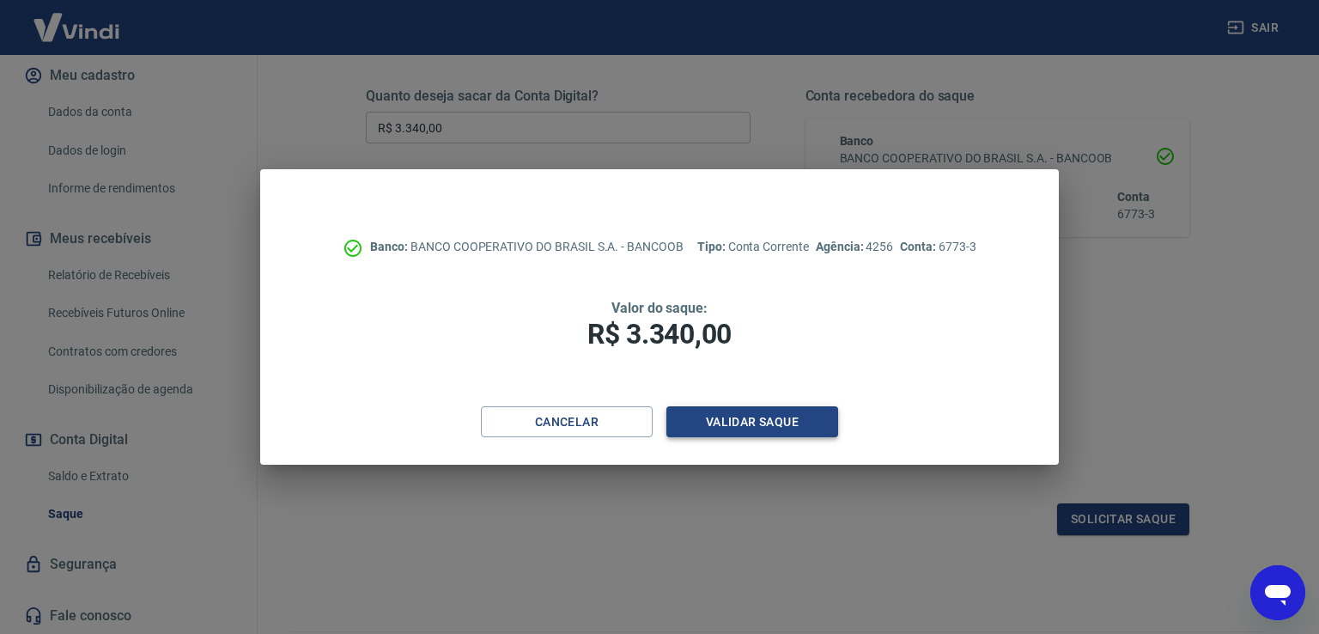
click at [772, 422] on button "Validar saque" at bounding box center [752, 422] width 172 height 32
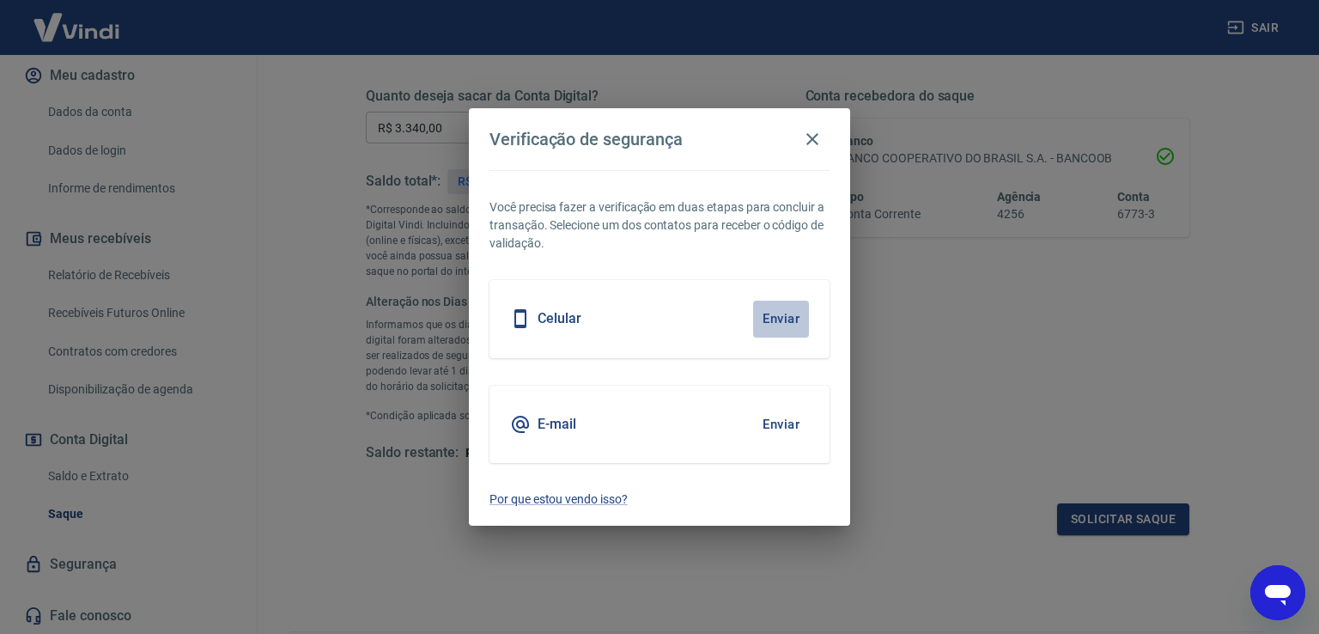
click at [789, 317] on button "Enviar" at bounding box center [781, 319] width 56 height 36
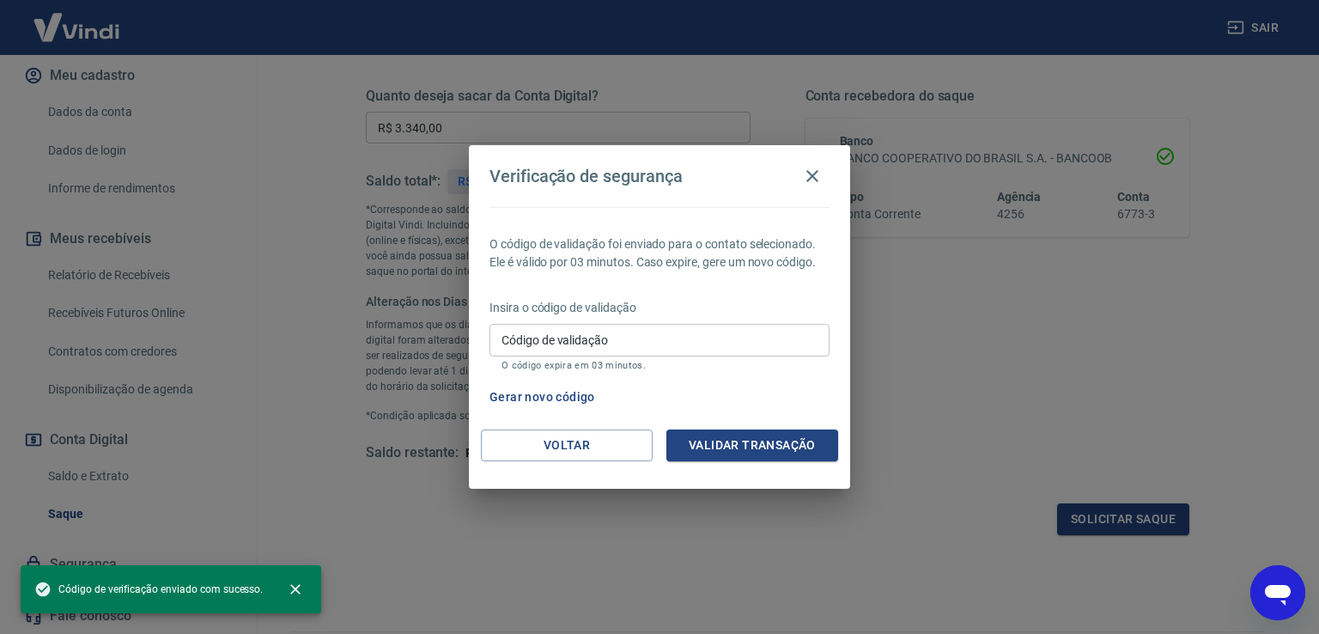
click at [736, 342] on input "Código de validação" at bounding box center [659, 340] width 340 height 32
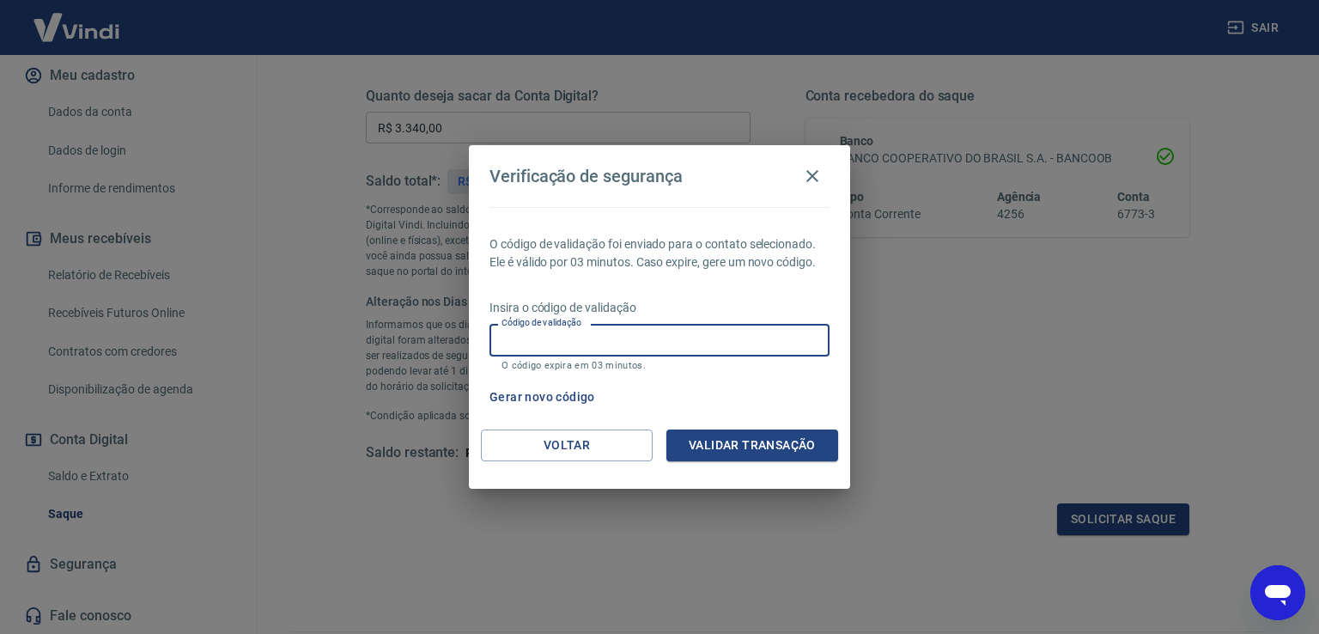
click at [739, 403] on div "Gerar novo código" at bounding box center [656, 397] width 347 height 32
click at [568, 442] on button "Voltar" at bounding box center [567, 445] width 172 height 32
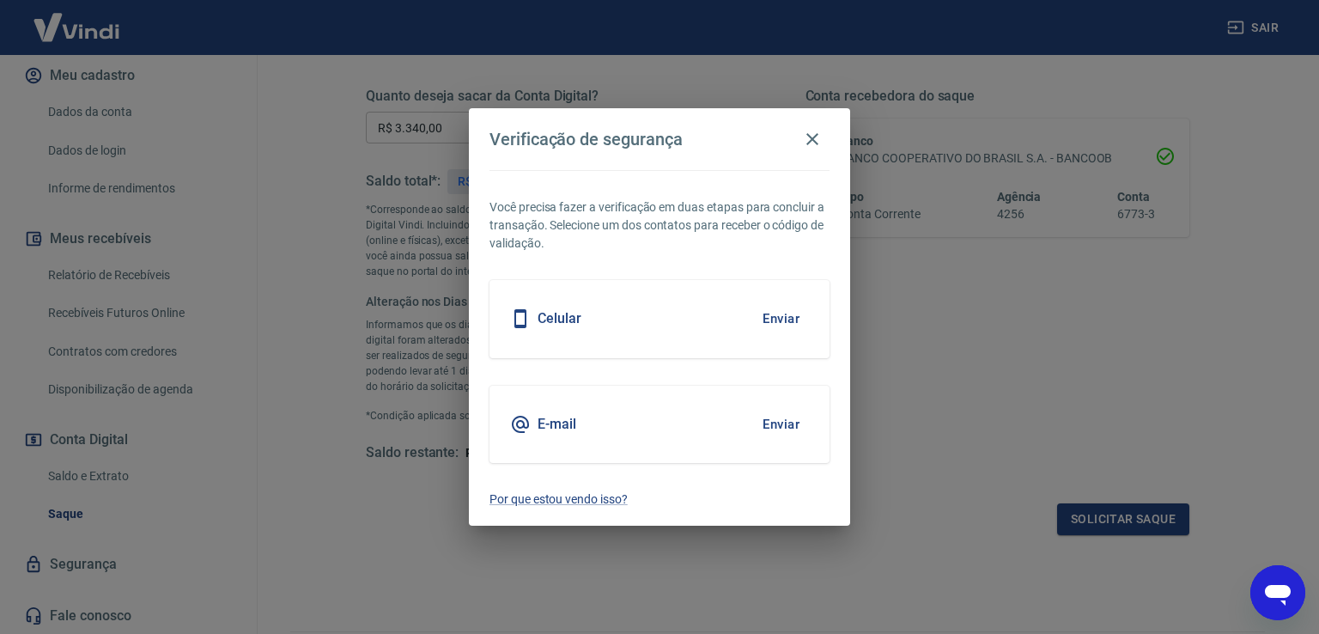
click at [556, 322] on h5 "Celular" at bounding box center [560, 318] width 44 height 17
click at [778, 320] on button "Enviar" at bounding box center [781, 319] width 56 height 36
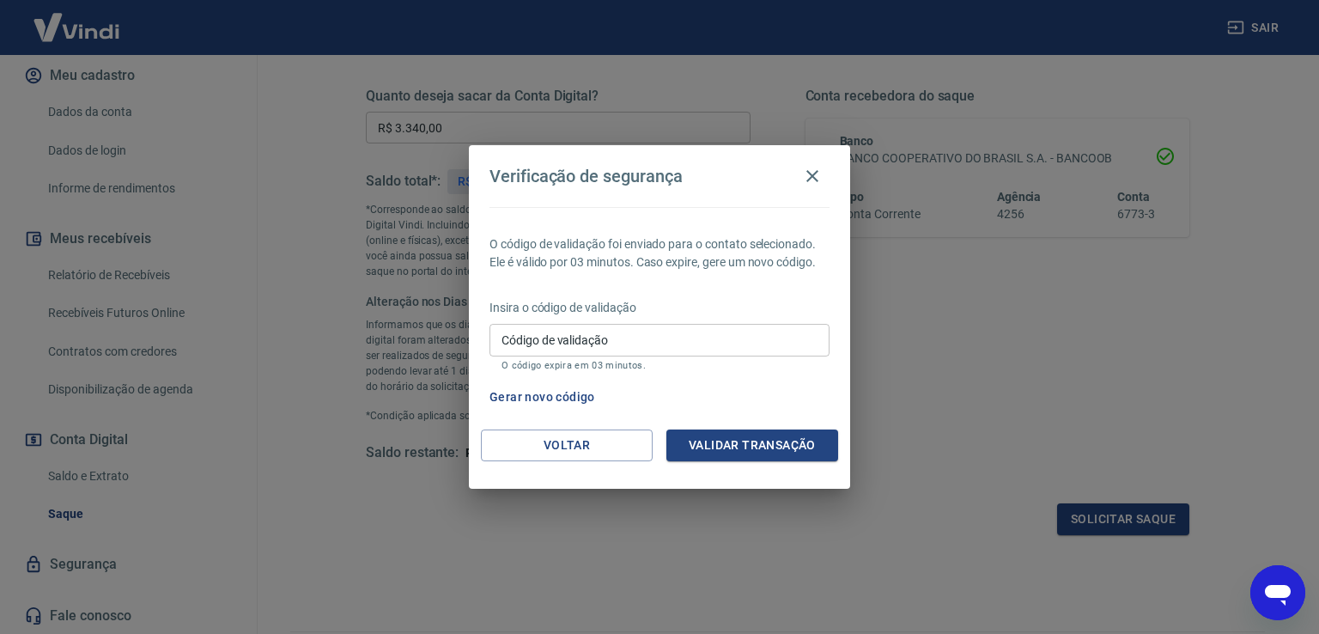
click at [551, 343] on input "Código de validação" at bounding box center [659, 340] width 340 height 32
type input "27186"
click at [724, 442] on button "Validar transação" at bounding box center [752, 445] width 172 height 32
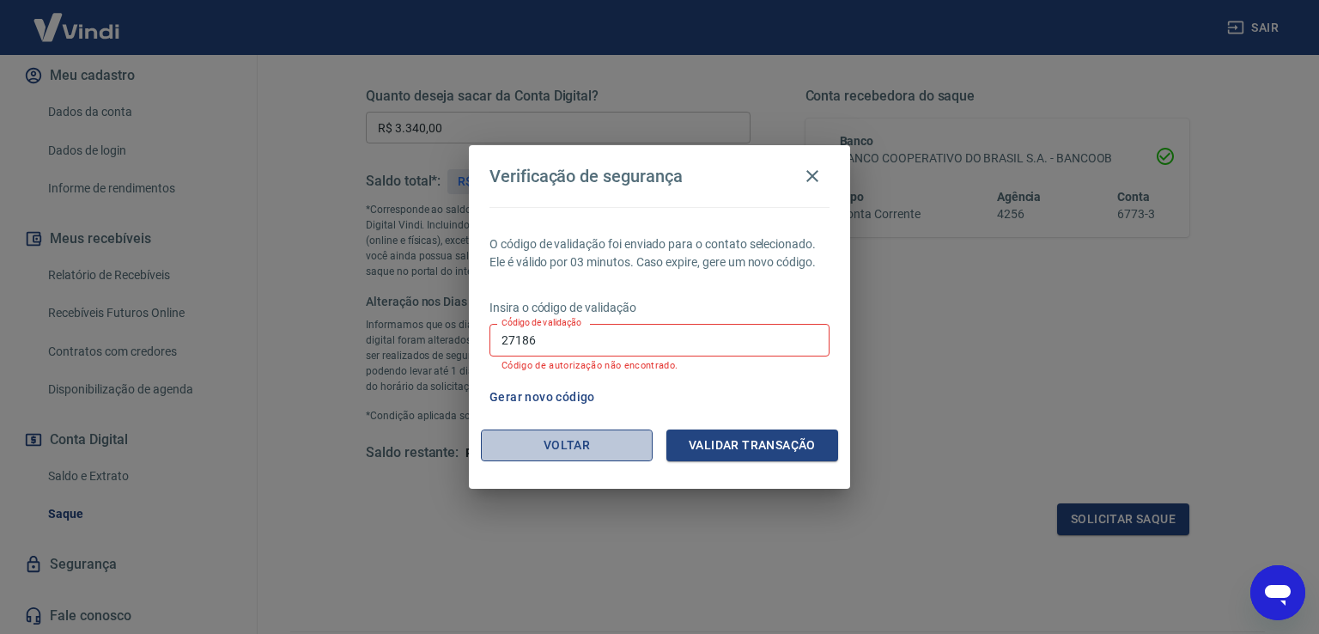
click at [562, 443] on button "Voltar" at bounding box center [567, 445] width 172 height 32
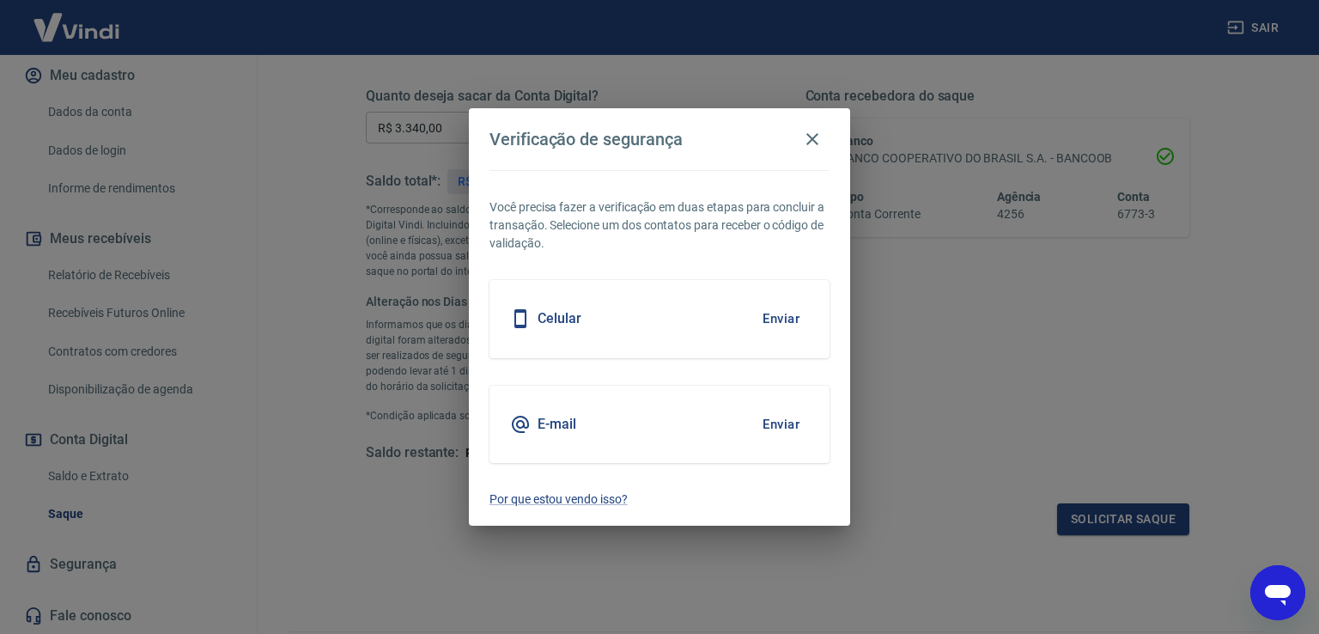
click at [783, 428] on button "Enviar" at bounding box center [781, 424] width 56 height 36
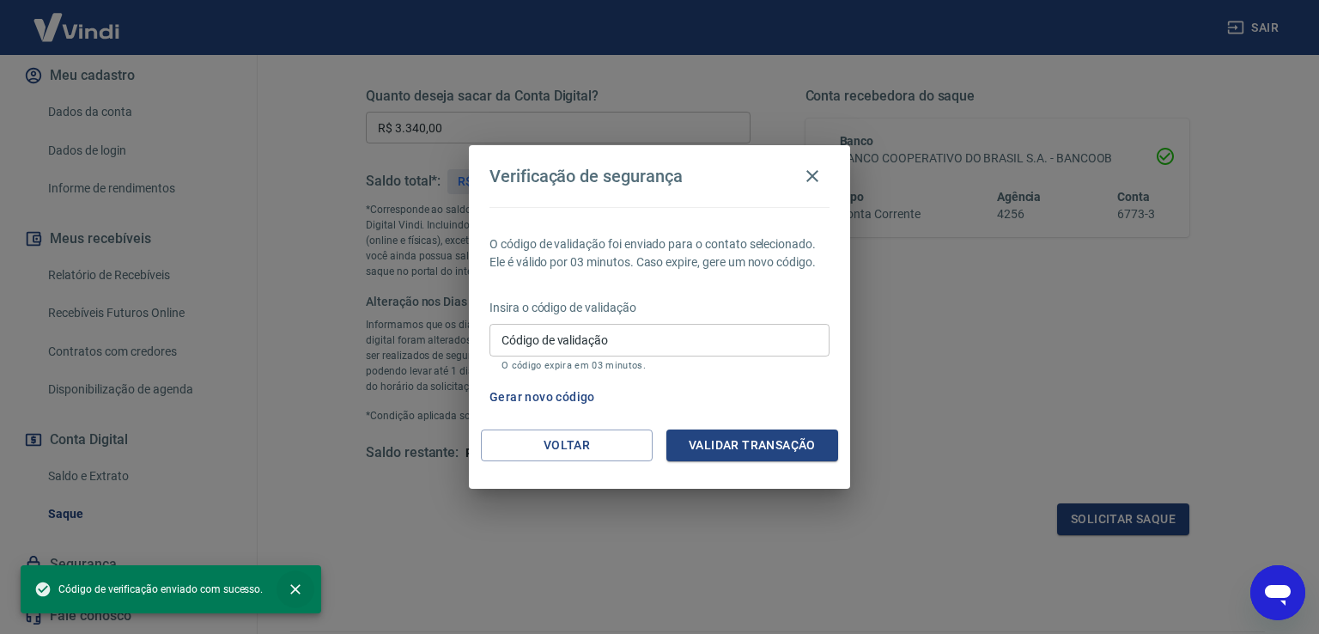
click at [292, 586] on icon "close" at bounding box center [295, 589] width 17 height 17
